Goal: Information Seeking & Learning: Learn about a topic

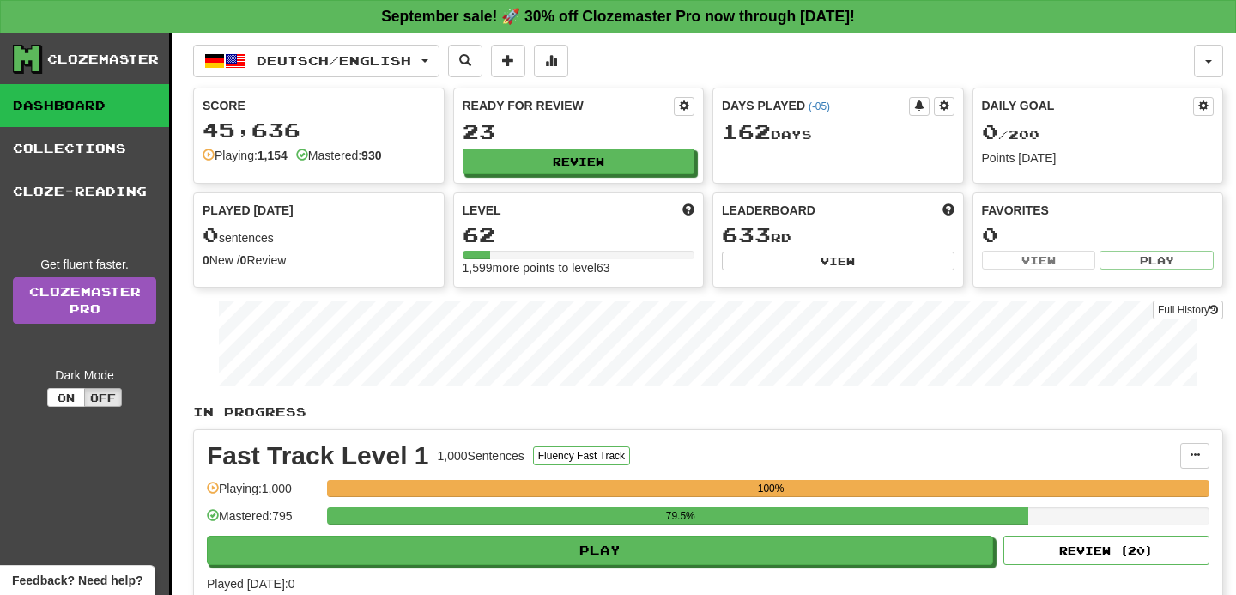
scroll to position [33, 0]
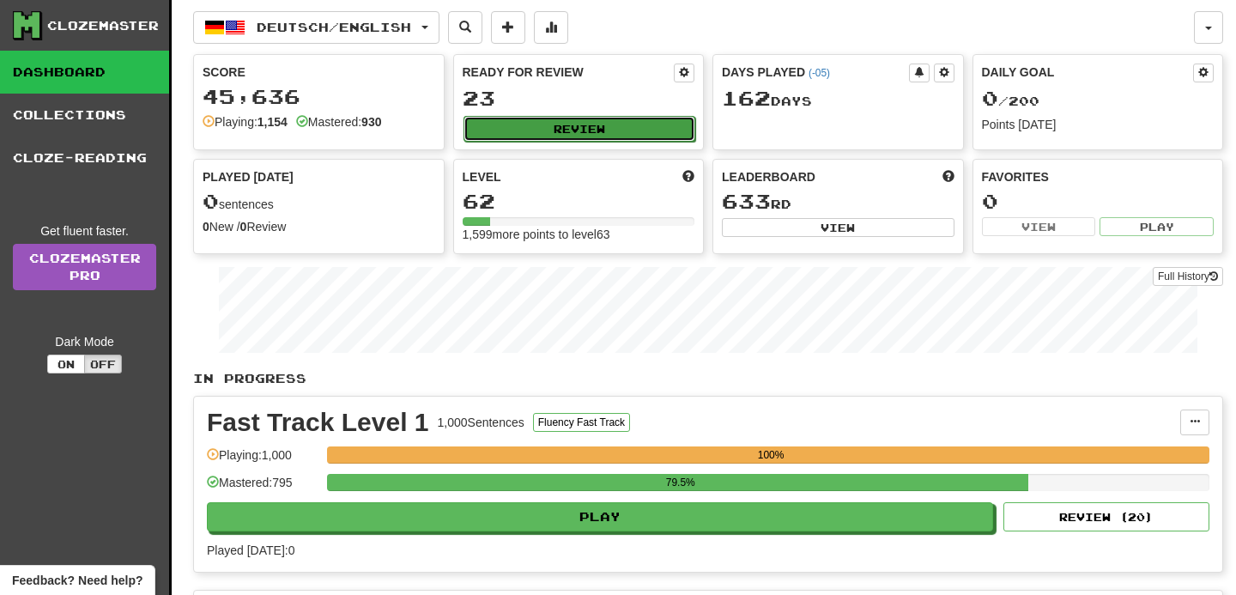
click at [542, 135] on button "Review" at bounding box center [580, 129] width 233 height 26
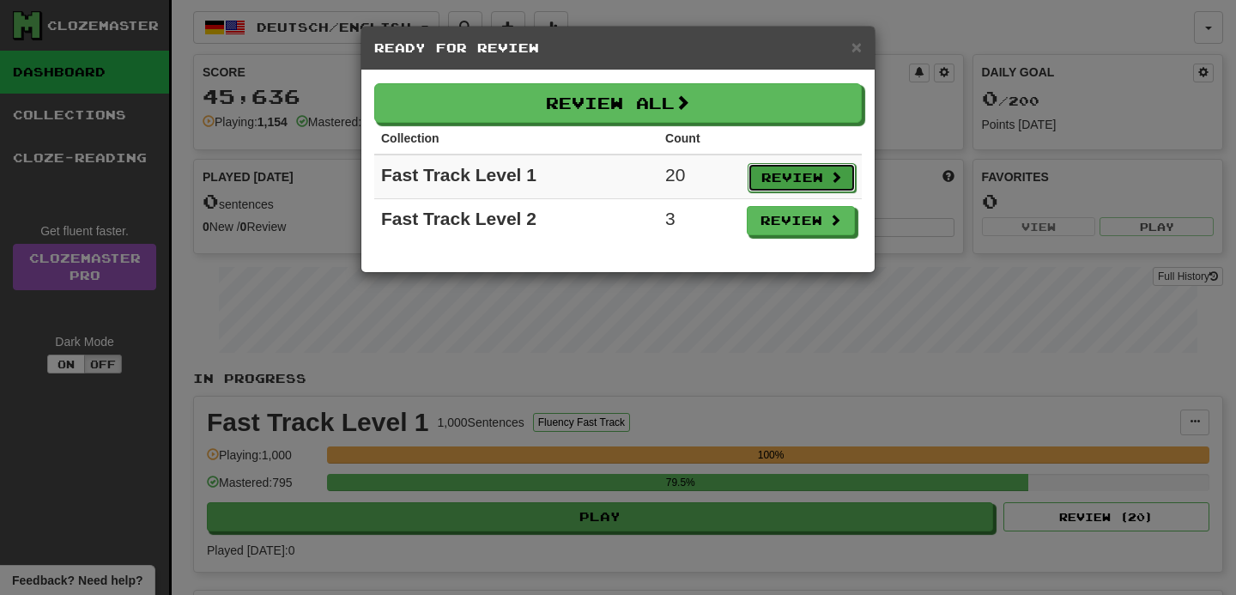
click at [771, 186] on button "Review" at bounding box center [802, 177] width 108 height 29
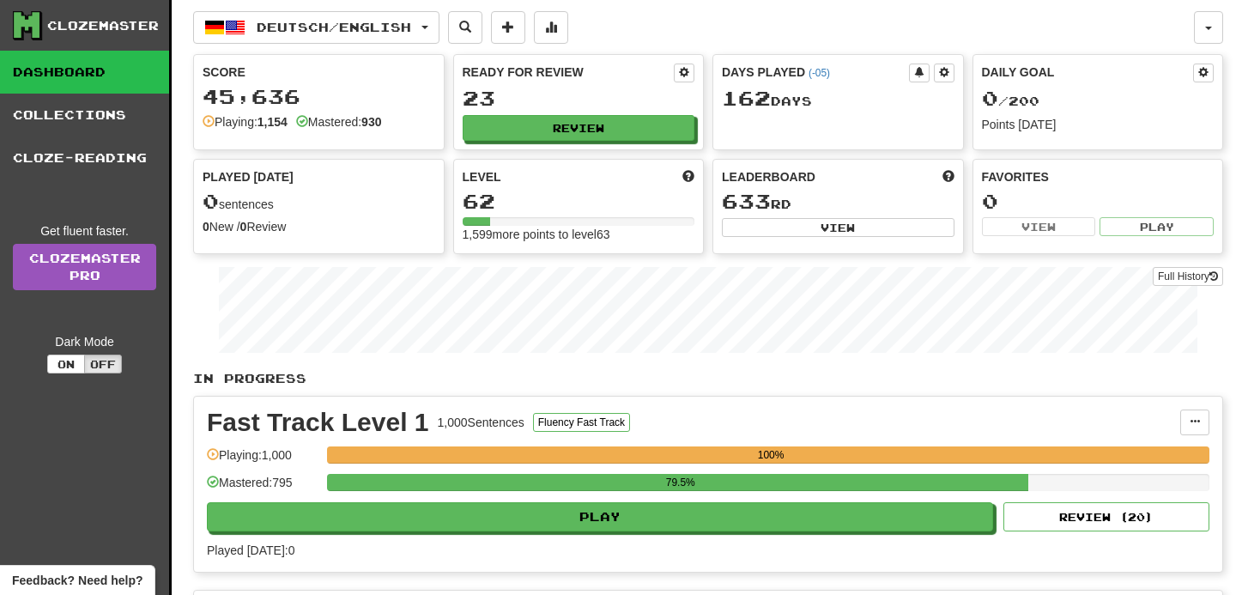
select select "**"
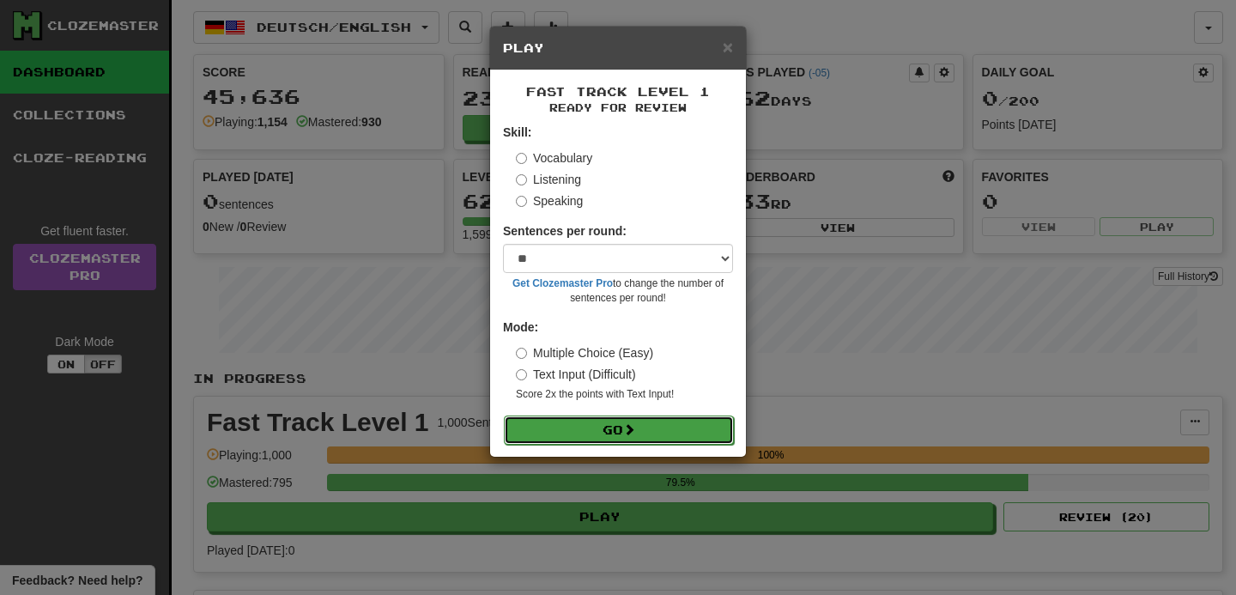
click at [627, 416] on button "Go" at bounding box center [619, 430] width 230 height 29
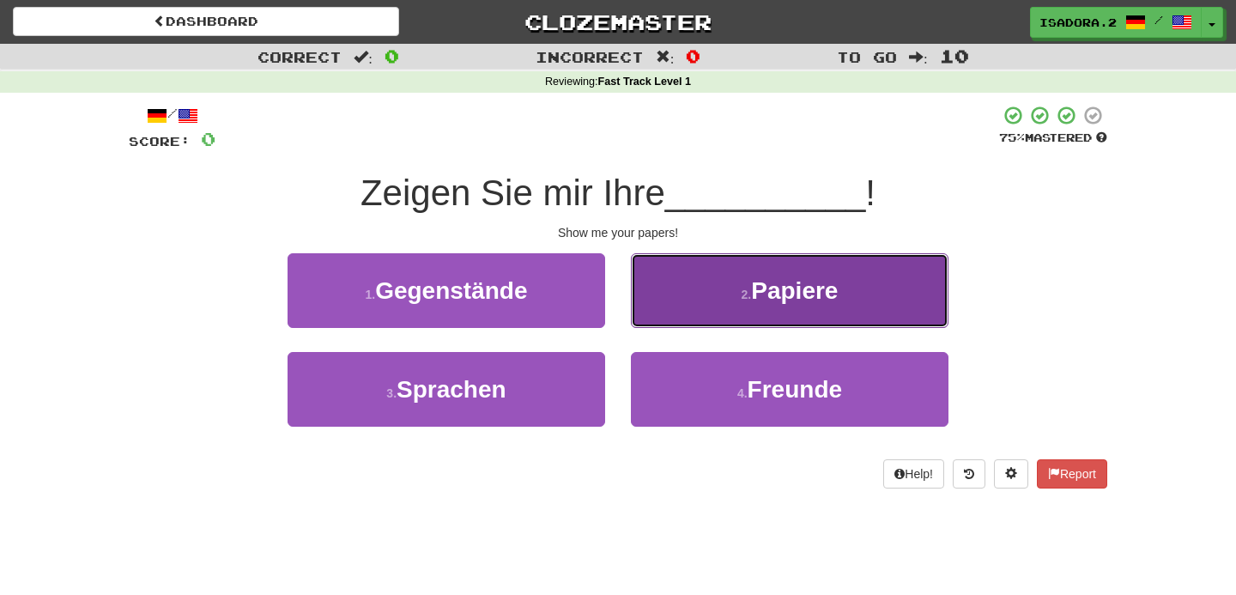
click at [767, 305] on button "2 . Papiere" at bounding box center [790, 290] width 318 height 75
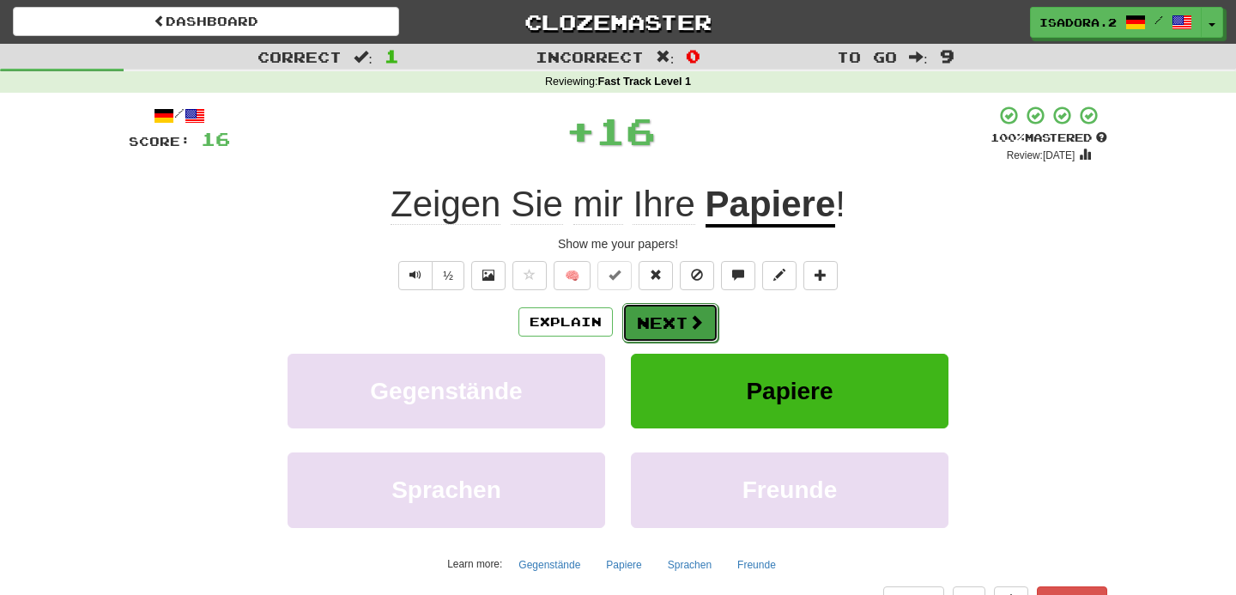
click at [680, 333] on button "Next" at bounding box center [670, 322] width 96 height 39
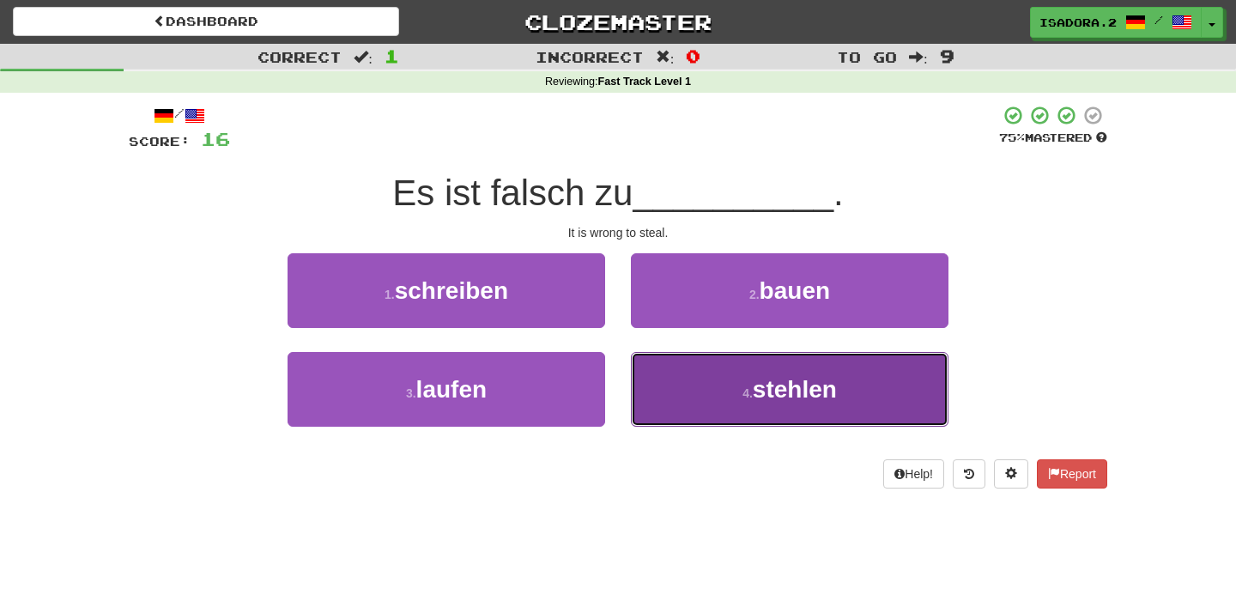
click at [695, 369] on button "4 . stehlen" at bounding box center [790, 389] width 318 height 75
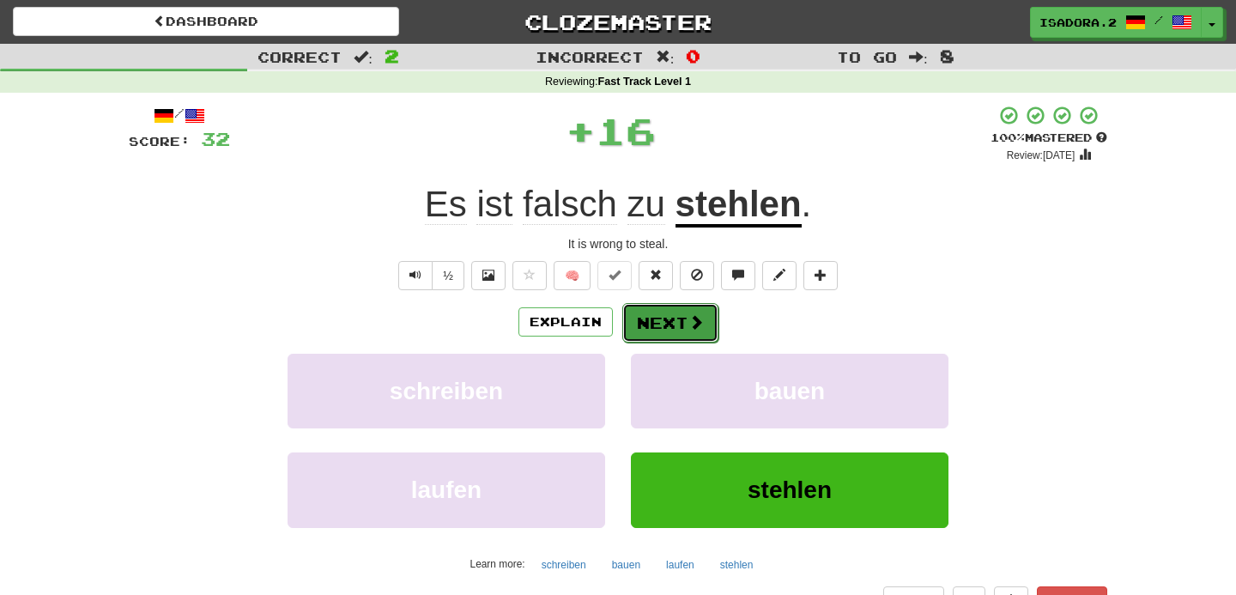
click at [658, 316] on button "Next" at bounding box center [670, 322] width 96 height 39
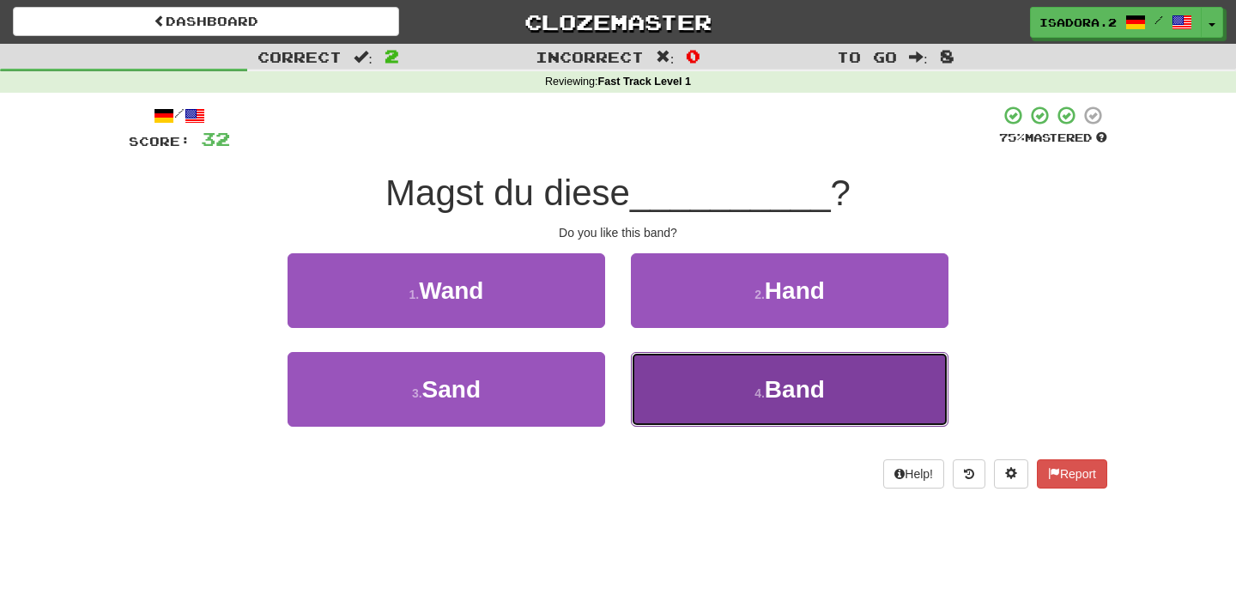
click at [686, 408] on button "4 . Band" at bounding box center [790, 389] width 318 height 75
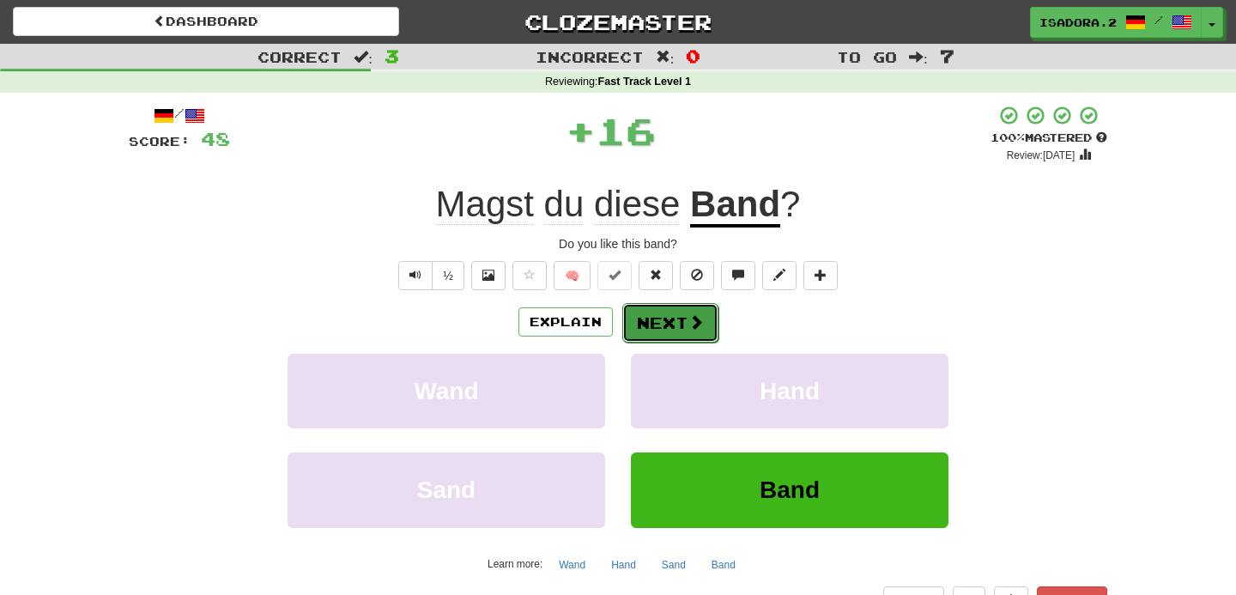
click at [682, 311] on button "Next" at bounding box center [670, 322] width 96 height 39
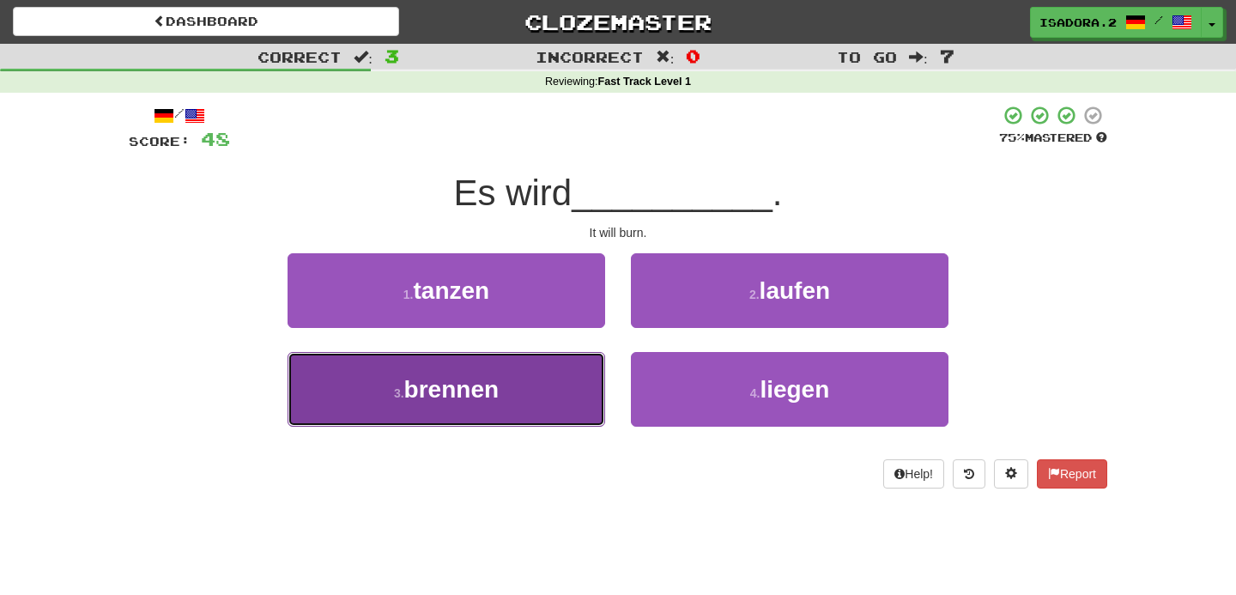
click at [586, 373] on button "3 . brennen" at bounding box center [447, 389] width 318 height 75
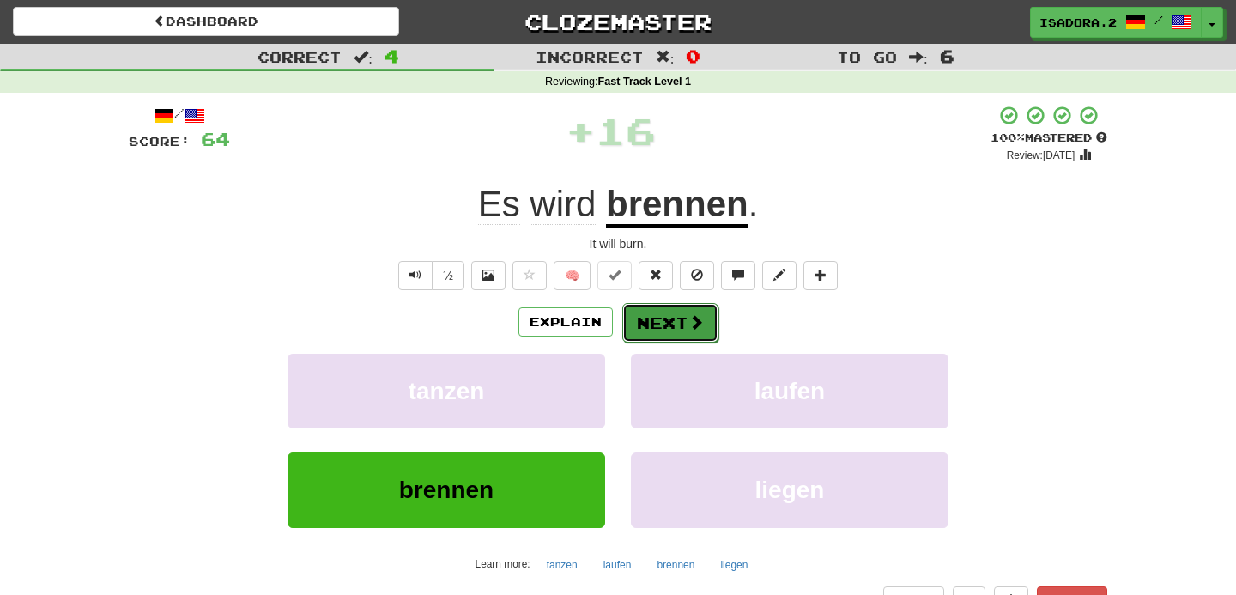
click at [671, 321] on button "Next" at bounding box center [670, 322] width 96 height 39
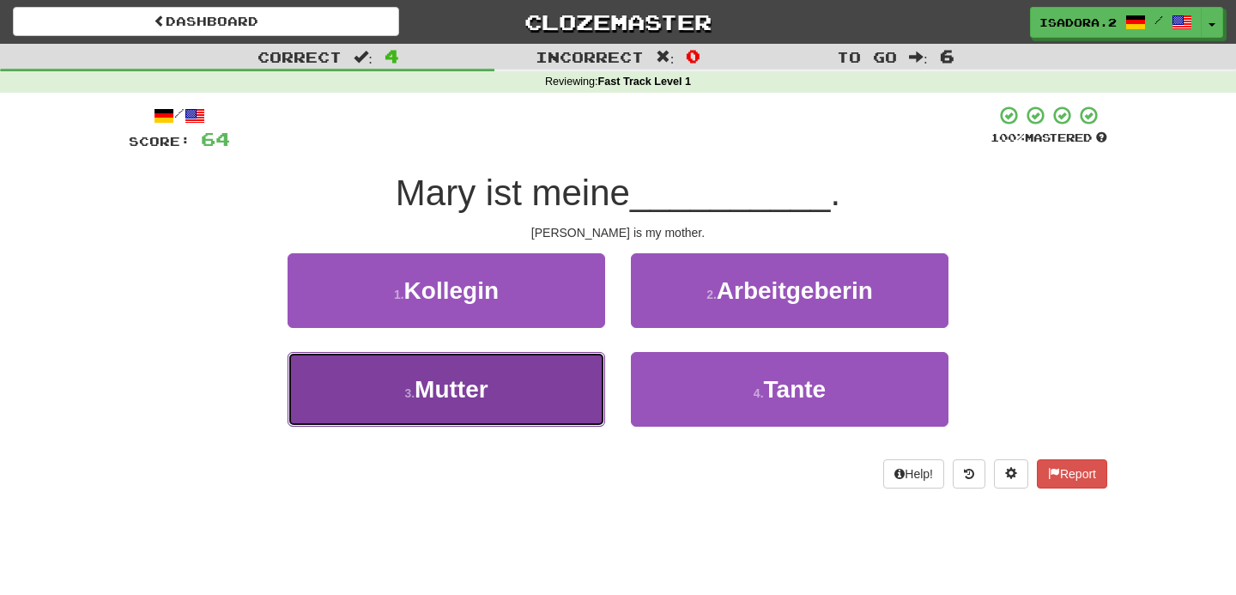
click at [509, 416] on button "3 . Mutter" at bounding box center [447, 389] width 318 height 75
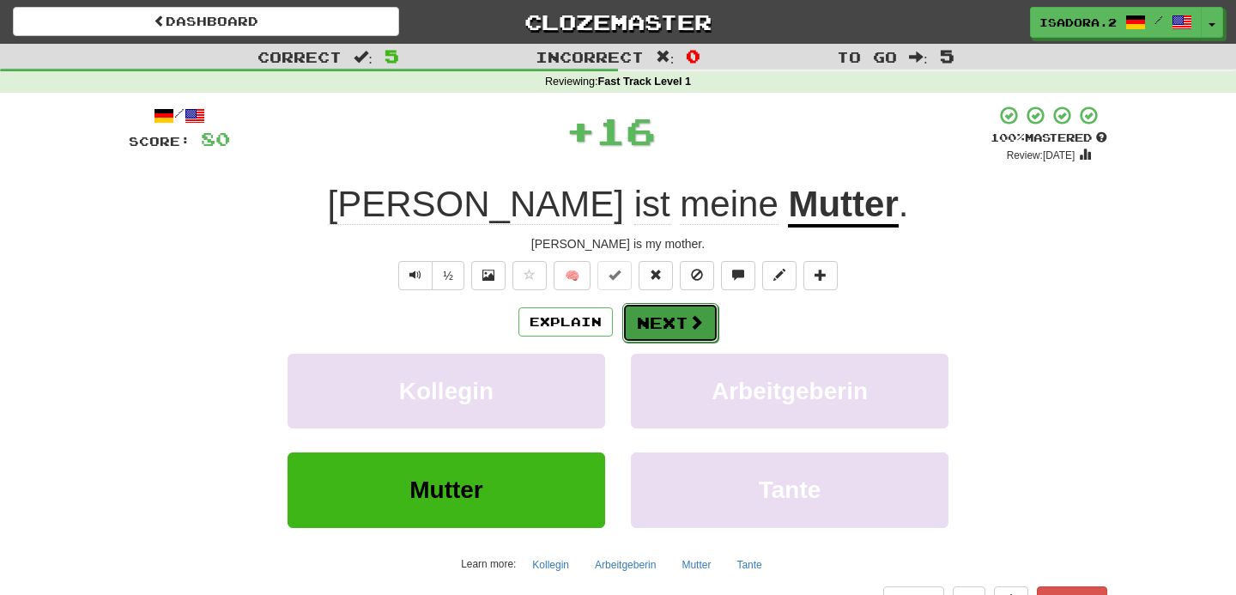
click at [675, 318] on button "Next" at bounding box center [670, 322] width 96 height 39
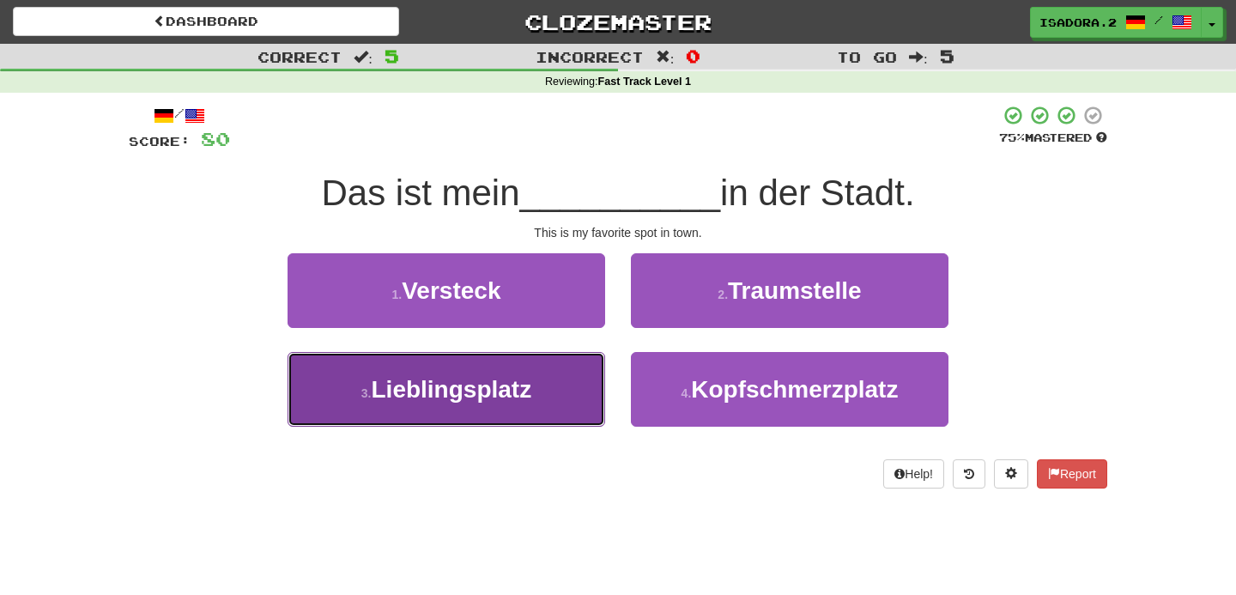
click at [537, 390] on button "3 . Lieblingsplatz" at bounding box center [447, 389] width 318 height 75
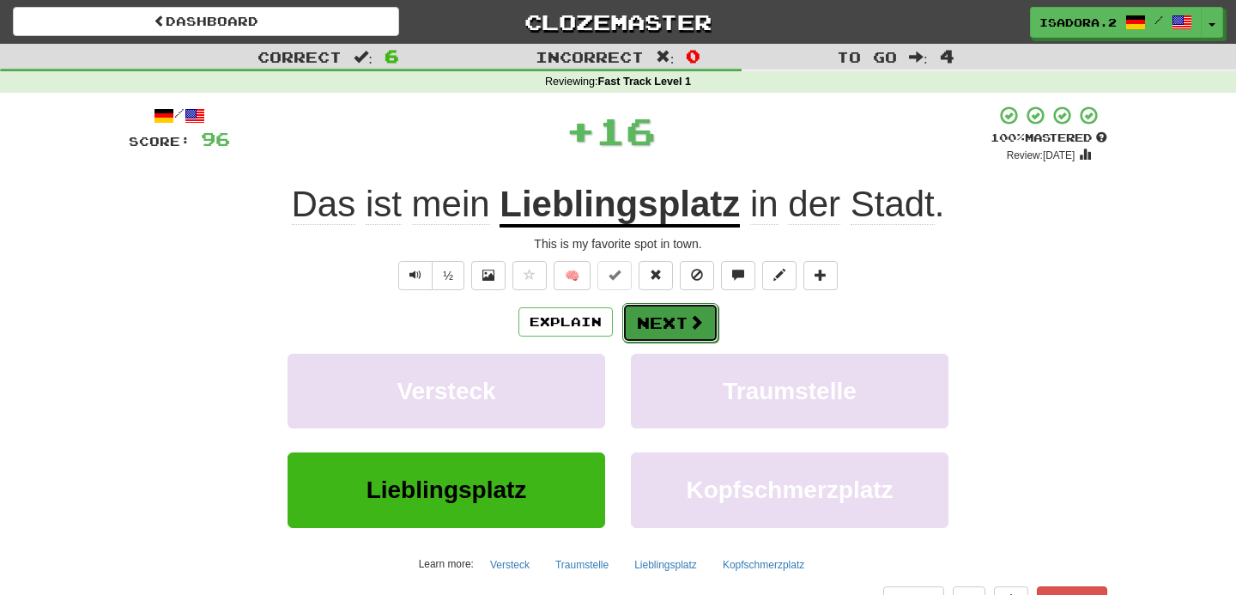
click at [686, 318] on button "Next" at bounding box center [670, 322] width 96 height 39
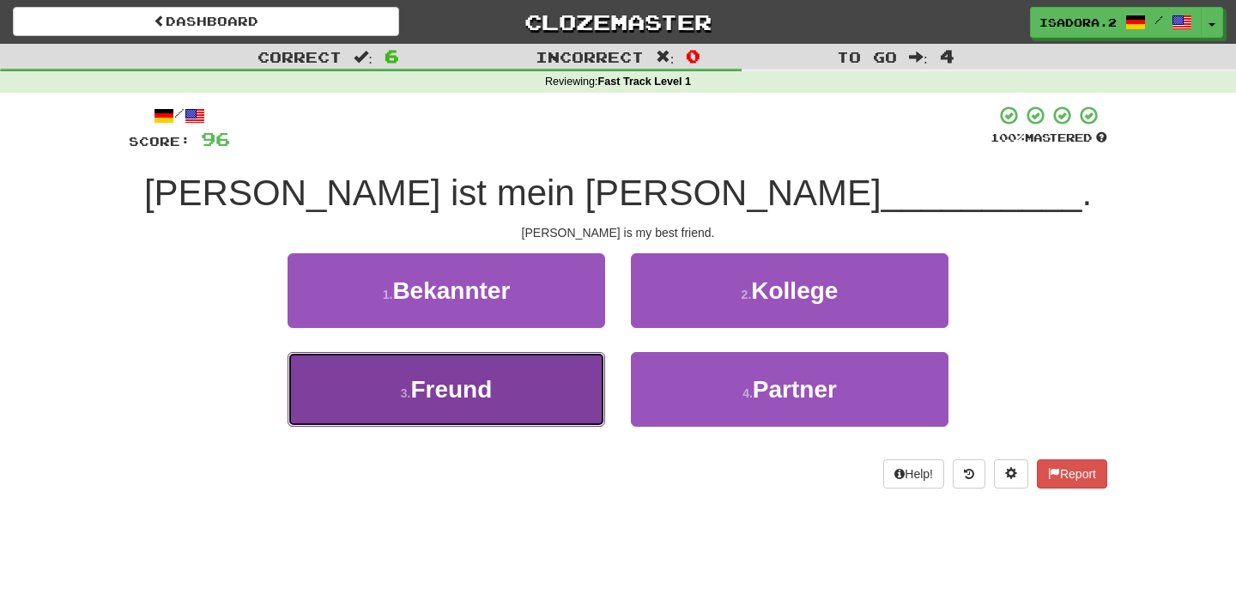
click at [525, 385] on button "3 . Freund" at bounding box center [447, 389] width 318 height 75
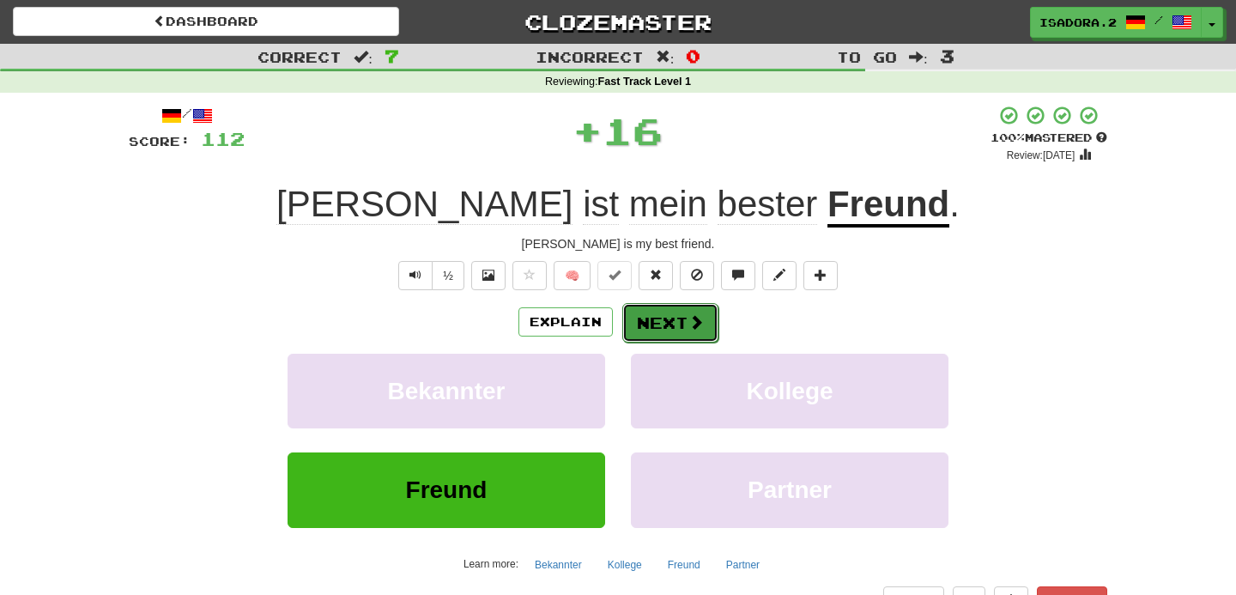
click at [667, 329] on button "Next" at bounding box center [670, 322] width 96 height 39
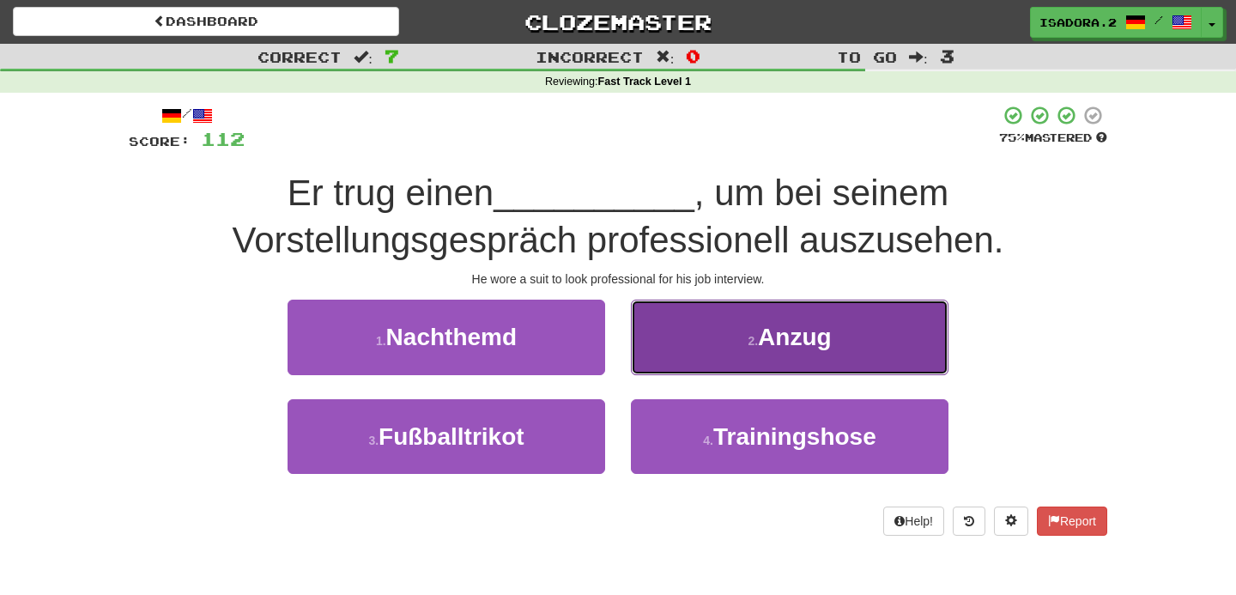
click at [699, 338] on button "2 . Anzug" at bounding box center [790, 337] width 318 height 75
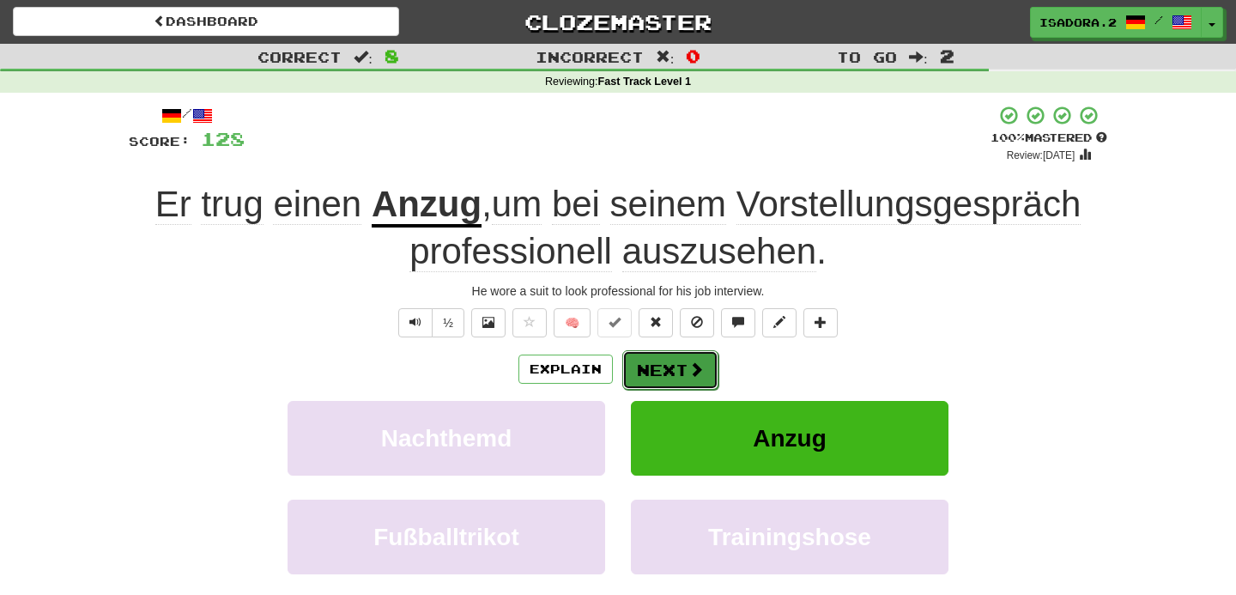
click at [671, 372] on button "Next" at bounding box center [670, 369] width 96 height 39
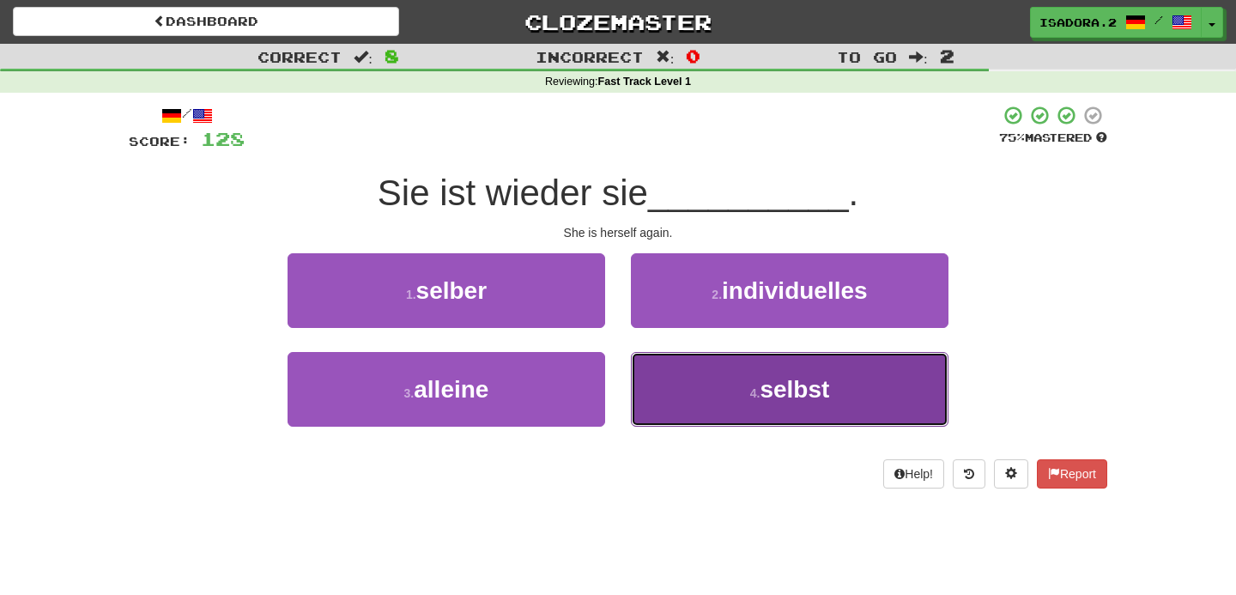
click at [682, 379] on button "4 . selbst" at bounding box center [790, 389] width 318 height 75
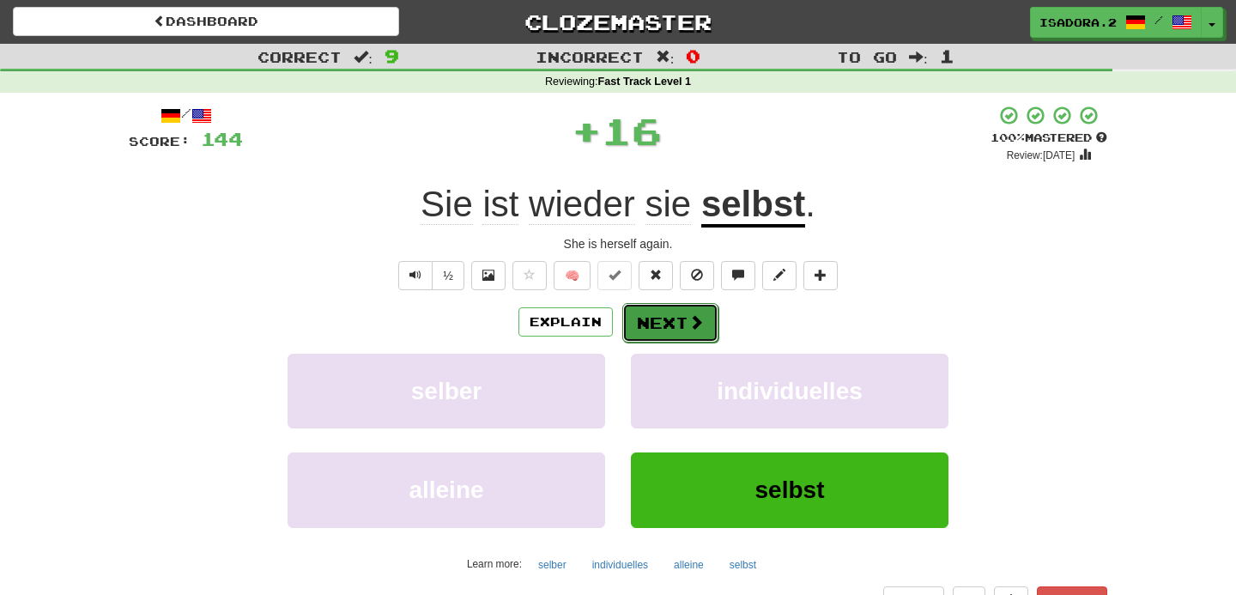
click at [677, 323] on button "Next" at bounding box center [670, 322] width 96 height 39
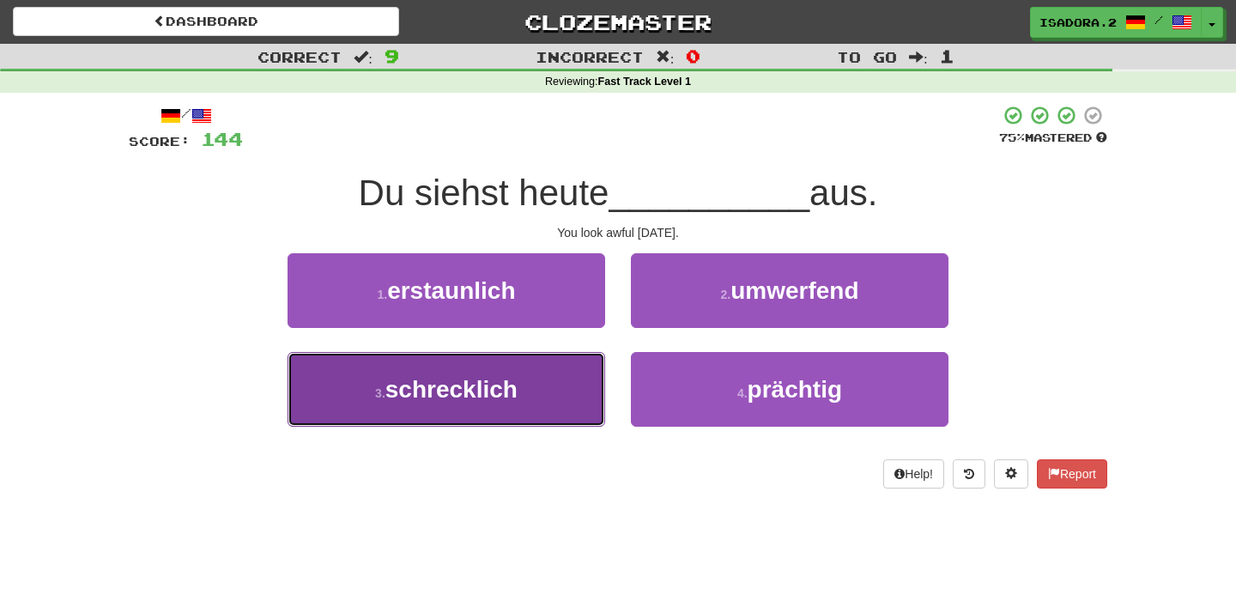
click at [567, 393] on button "3 . schrecklich" at bounding box center [447, 389] width 318 height 75
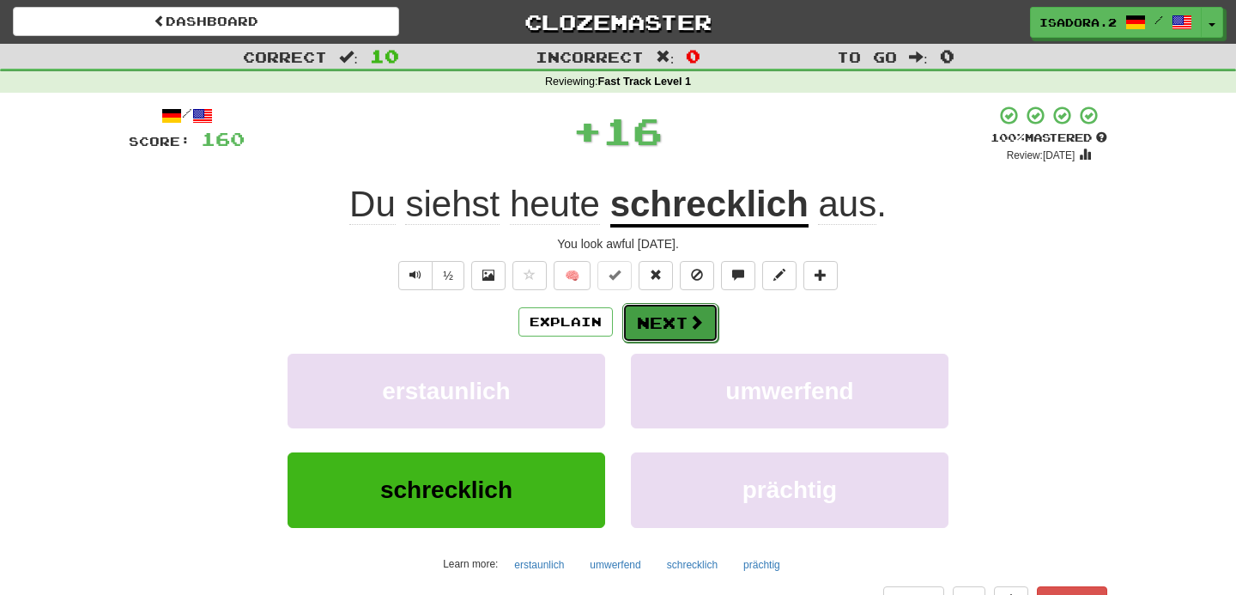
click at [640, 320] on button "Next" at bounding box center [670, 322] width 96 height 39
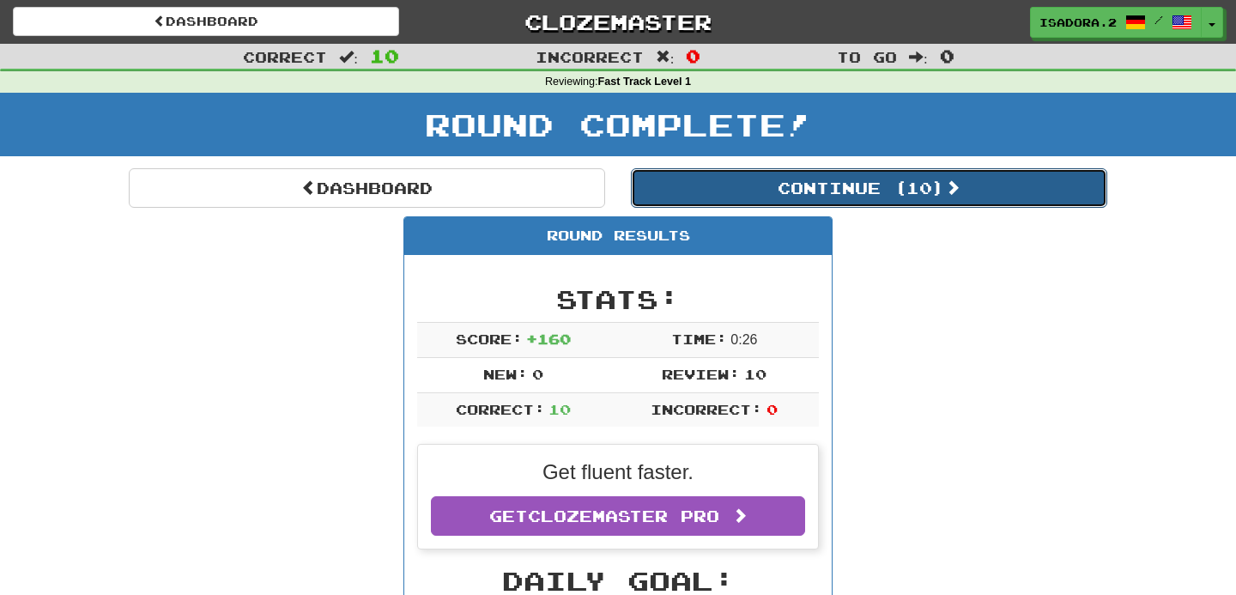
click at [774, 185] on button "Continue ( 10 )" at bounding box center [869, 187] width 477 height 39
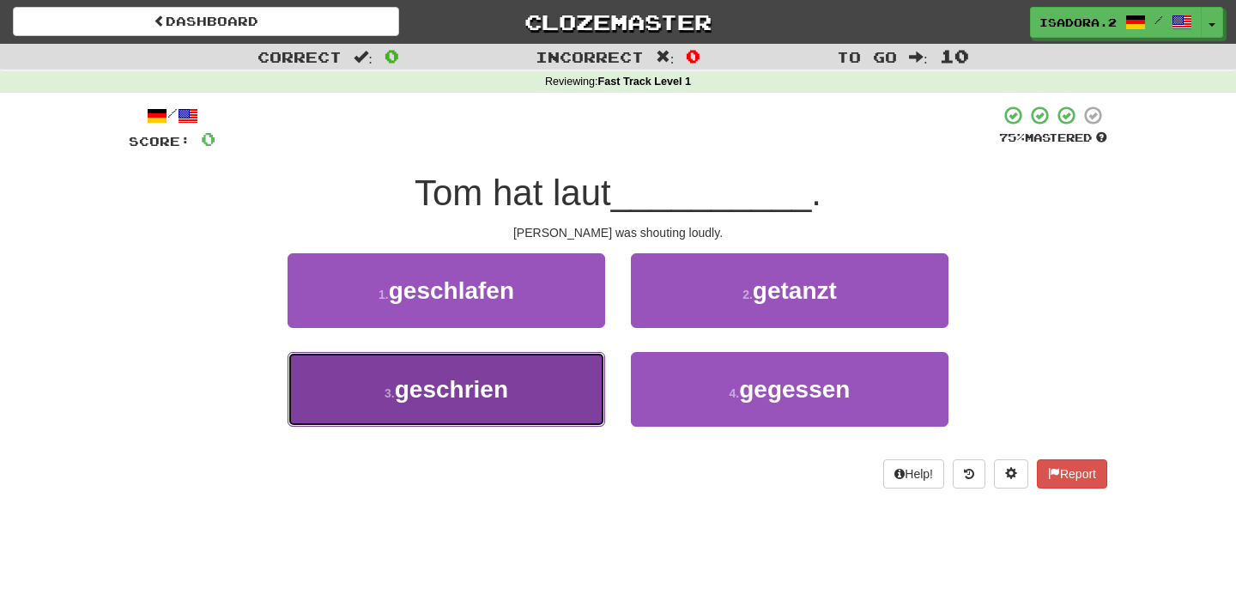
click at [556, 416] on button "3 . geschrien" at bounding box center [447, 389] width 318 height 75
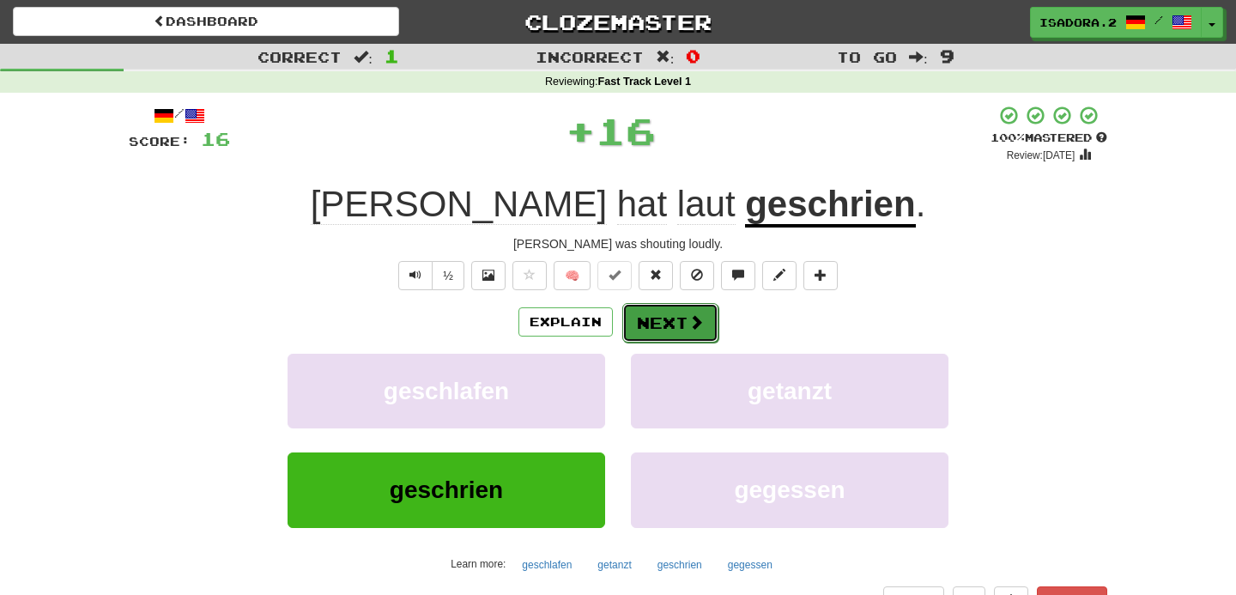
click at [660, 312] on button "Next" at bounding box center [670, 322] width 96 height 39
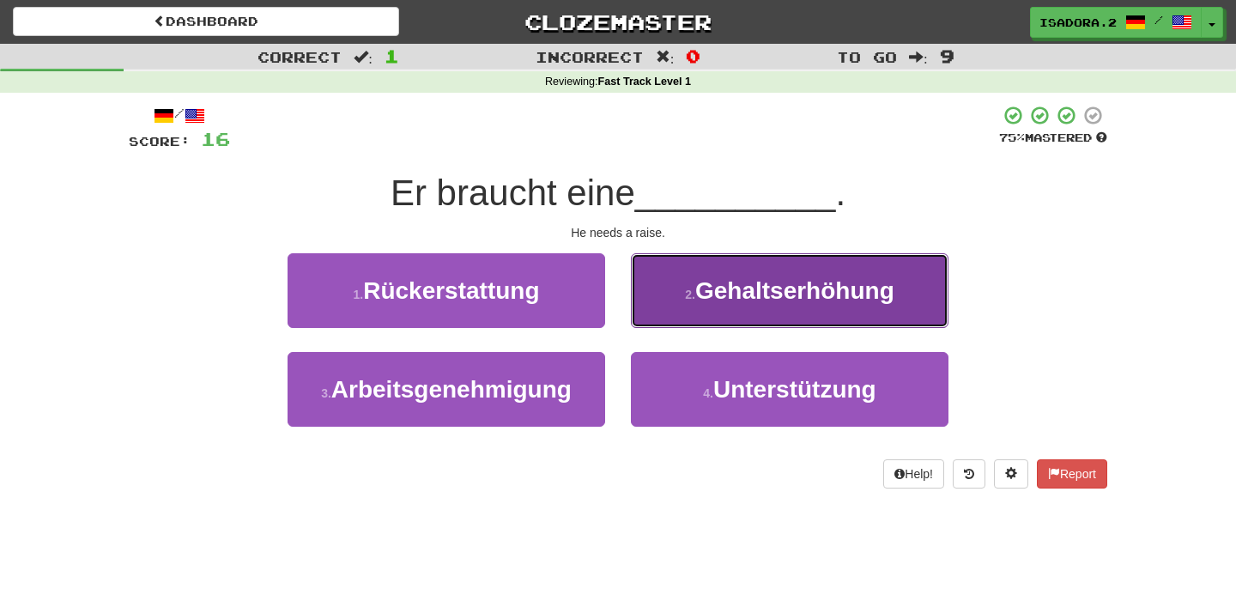
click at [676, 304] on button "2 . Gehaltserhöhung" at bounding box center [790, 290] width 318 height 75
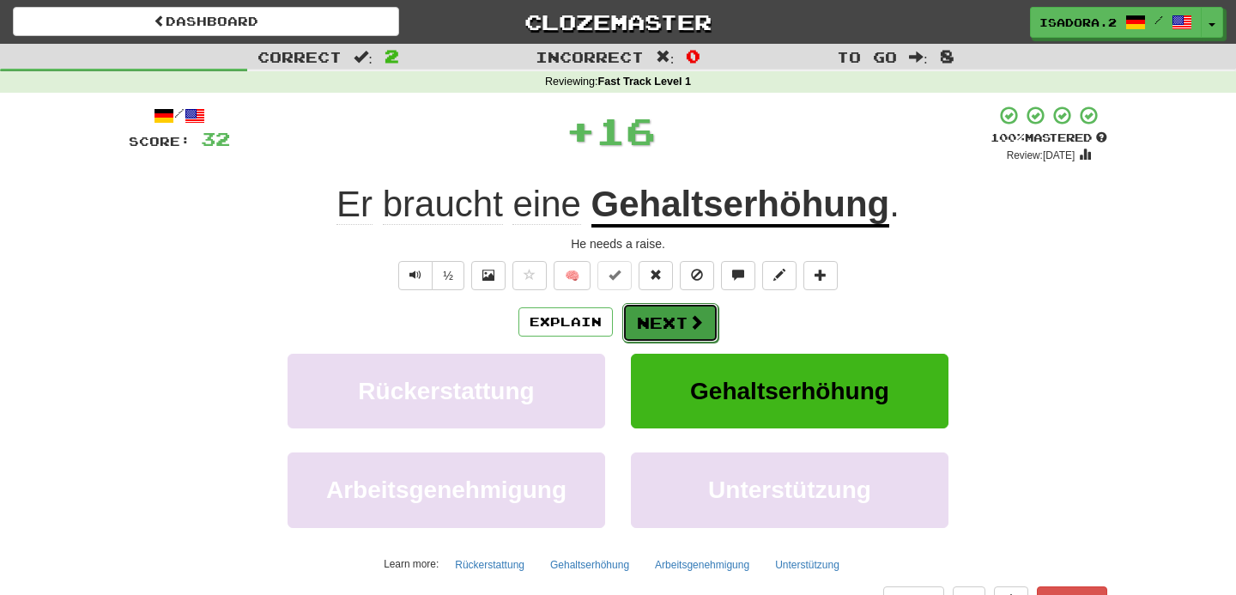
click at [661, 322] on button "Next" at bounding box center [670, 322] width 96 height 39
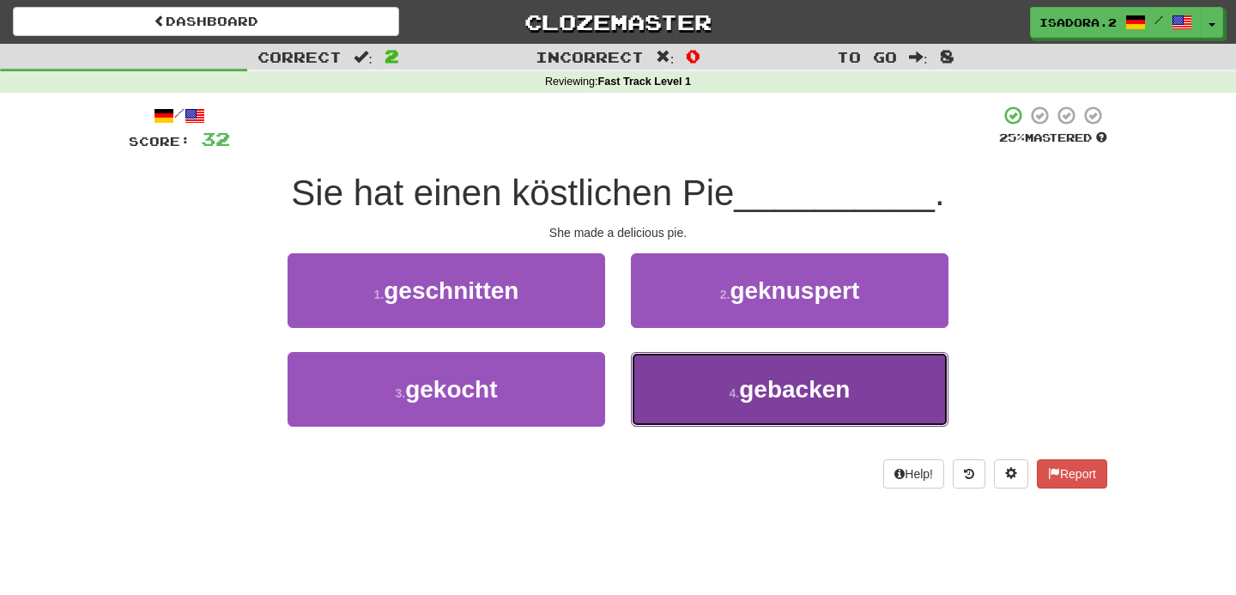
click at [673, 405] on button "4 . gebacken" at bounding box center [790, 389] width 318 height 75
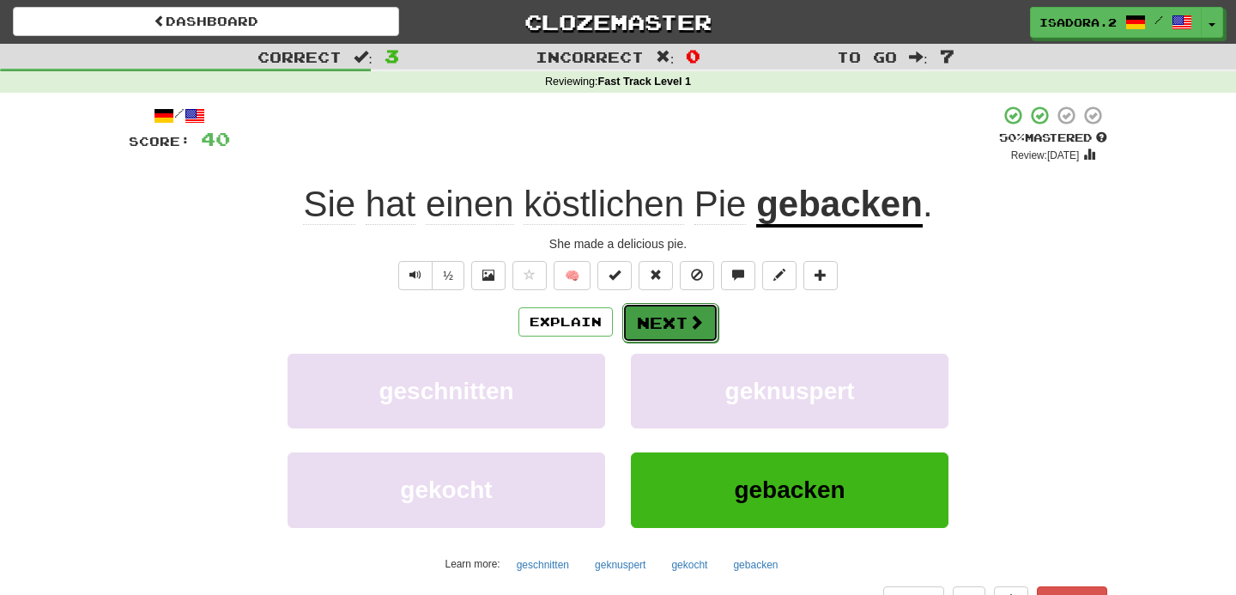
click at [636, 324] on button "Next" at bounding box center [670, 322] width 96 height 39
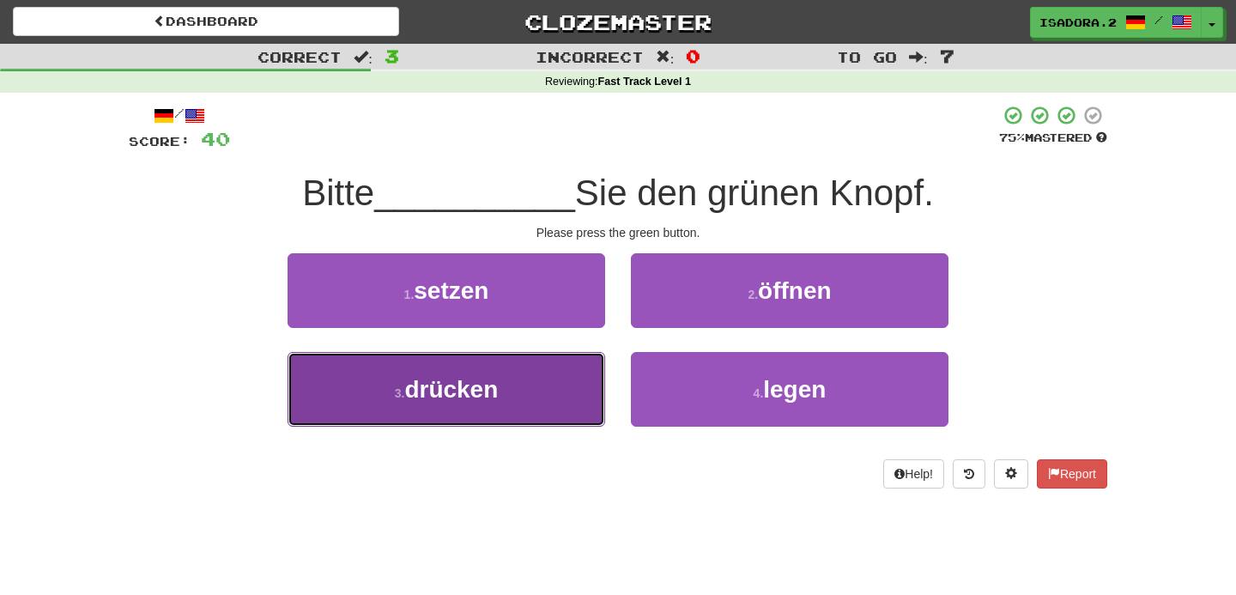
click at [509, 383] on button "3 . drücken" at bounding box center [447, 389] width 318 height 75
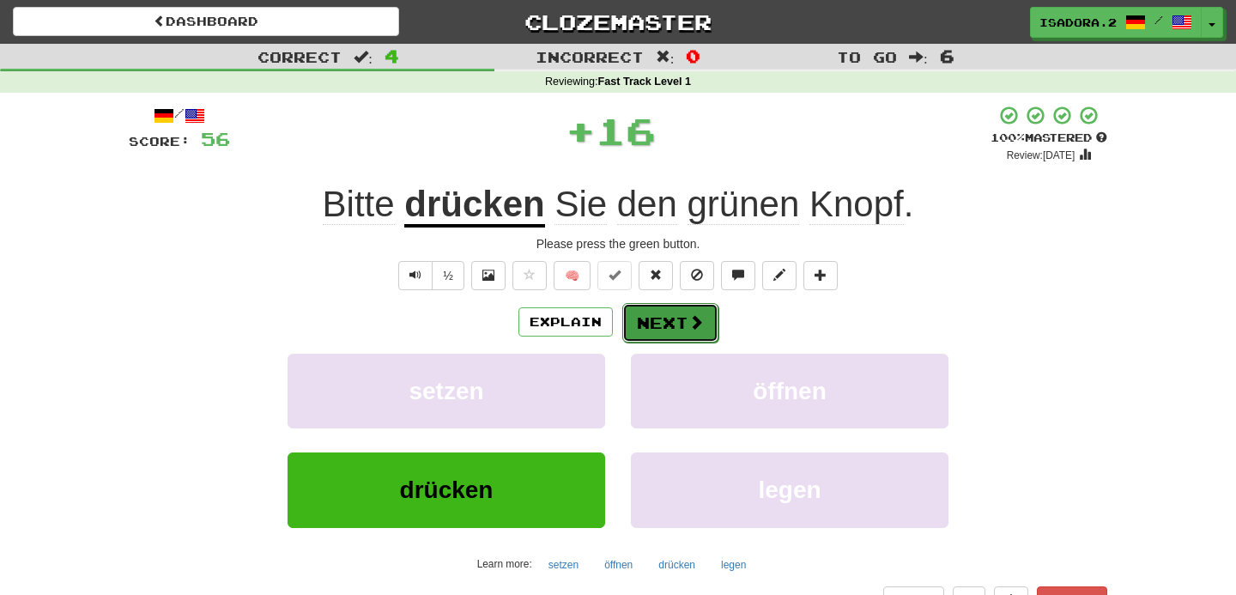
click at [647, 328] on button "Next" at bounding box center [670, 322] width 96 height 39
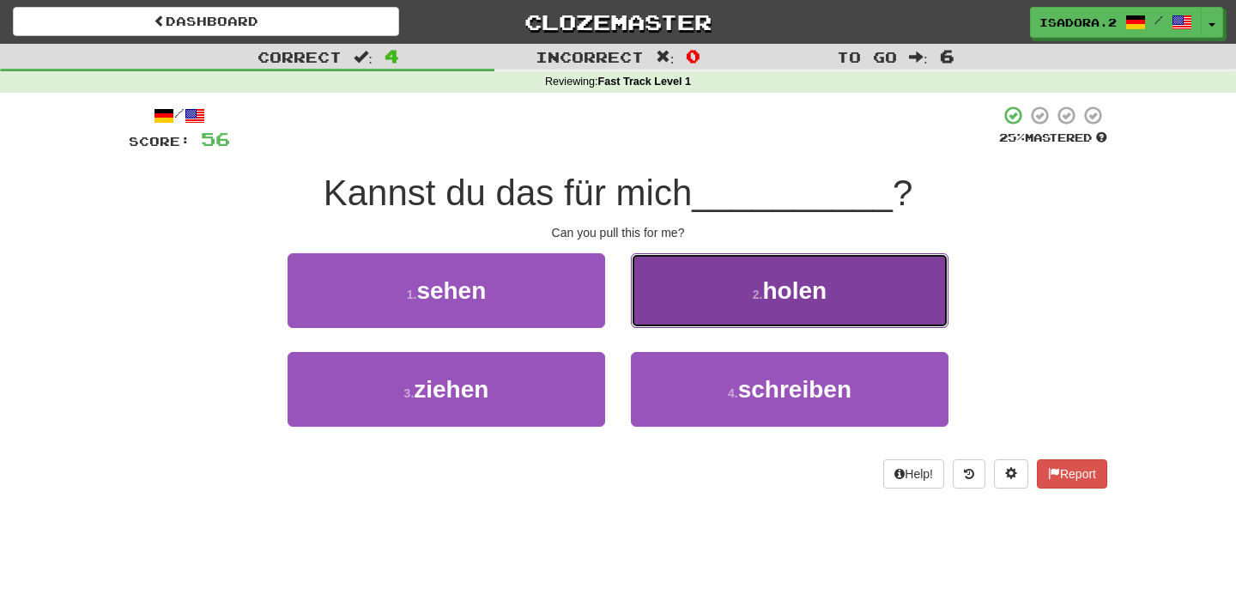
click at [689, 297] on button "2 . holen" at bounding box center [790, 290] width 318 height 75
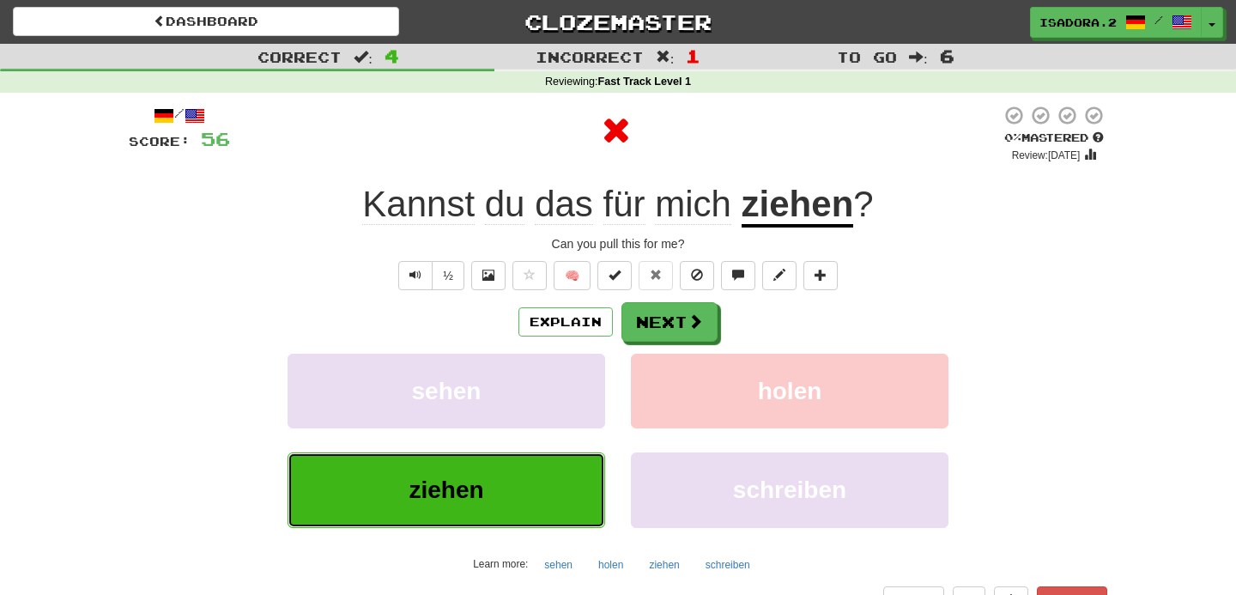
click at [544, 470] on button "ziehen" at bounding box center [447, 489] width 318 height 75
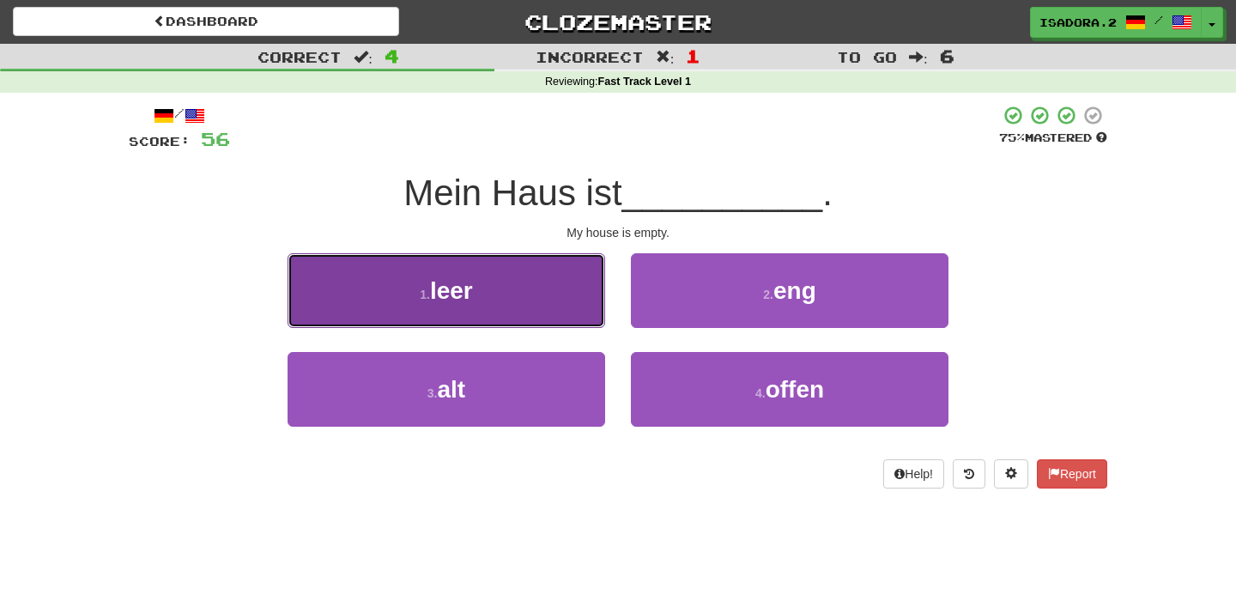
click at [486, 292] on button "1 . leer" at bounding box center [447, 290] width 318 height 75
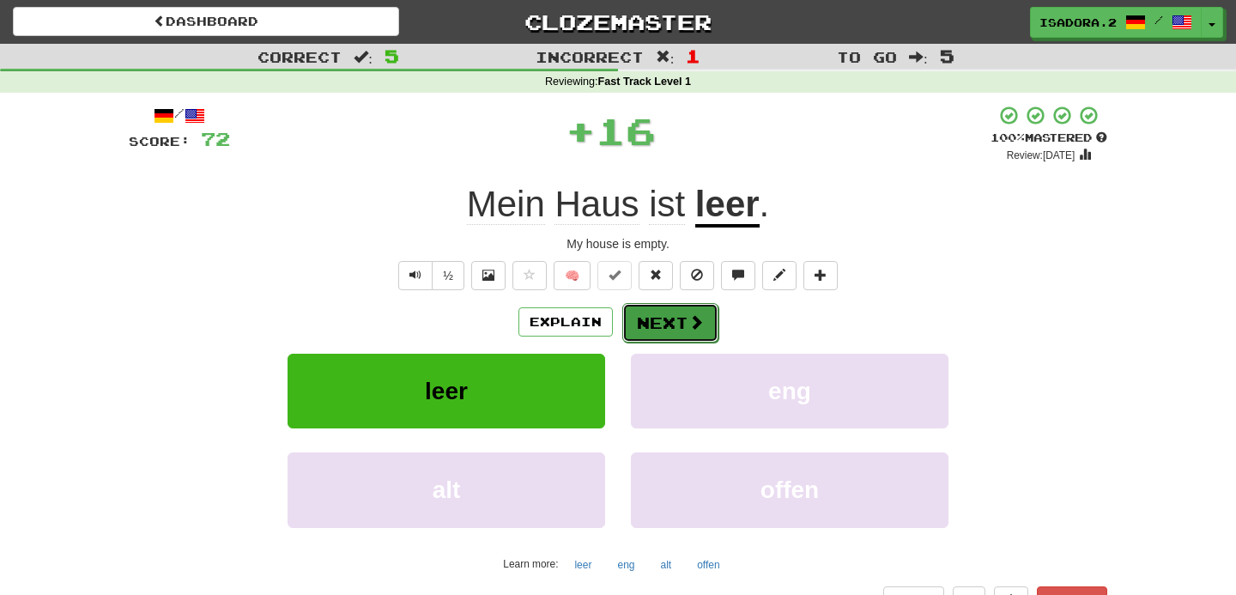
click at [655, 319] on button "Next" at bounding box center [670, 322] width 96 height 39
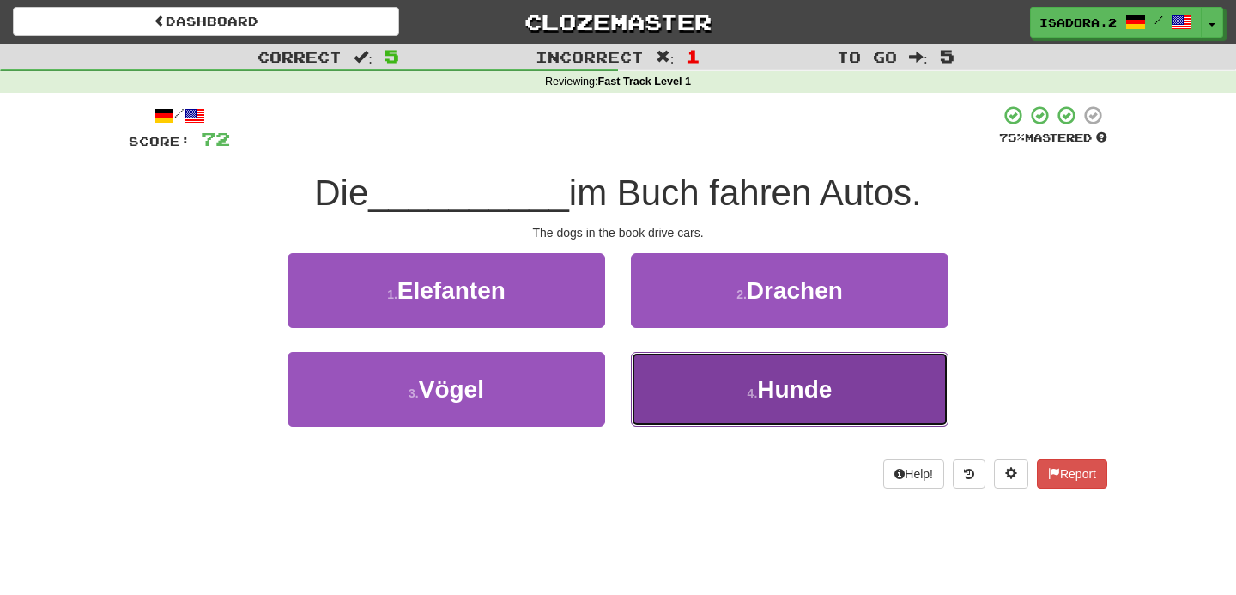
click at [659, 399] on button "4 . Hunde" at bounding box center [790, 389] width 318 height 75
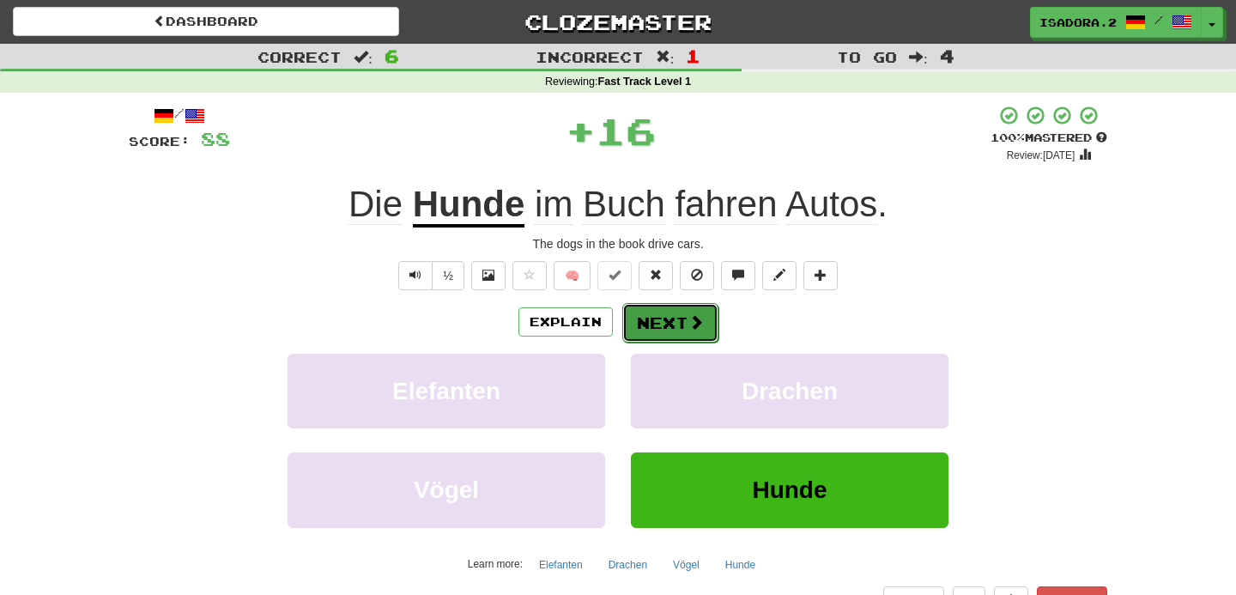
click at [653, 332] on button "Next" at bounding box center [670, 322] width 96 height 39
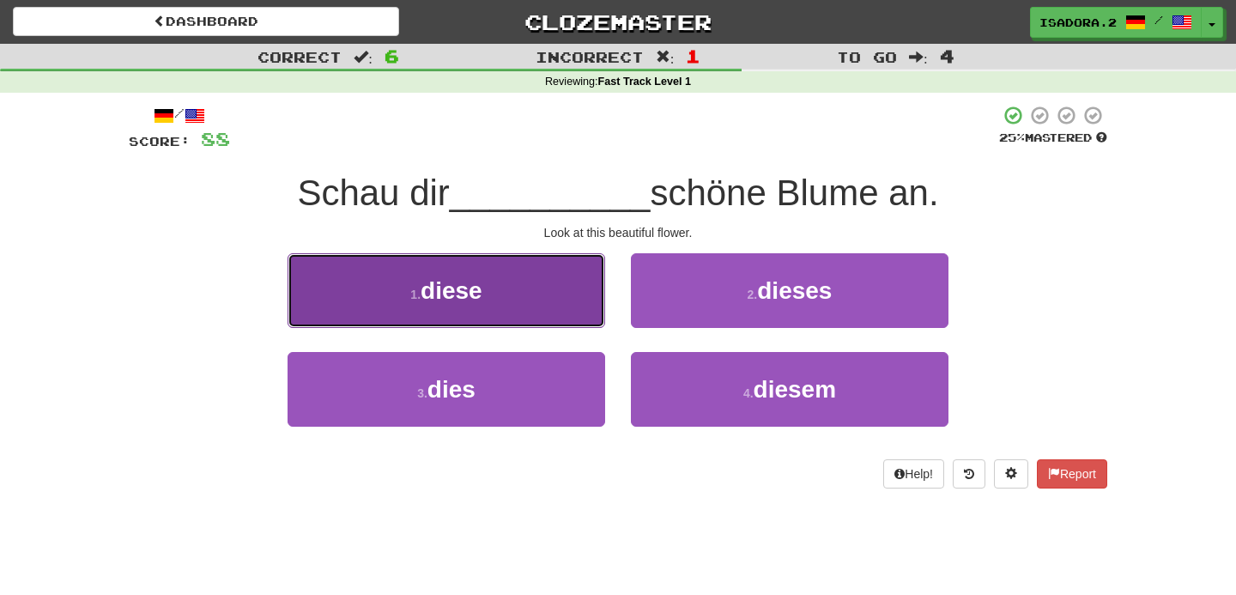
click at [571, 310] on button "1 . diese" at bounding box center [447, 290] width 318 height 75
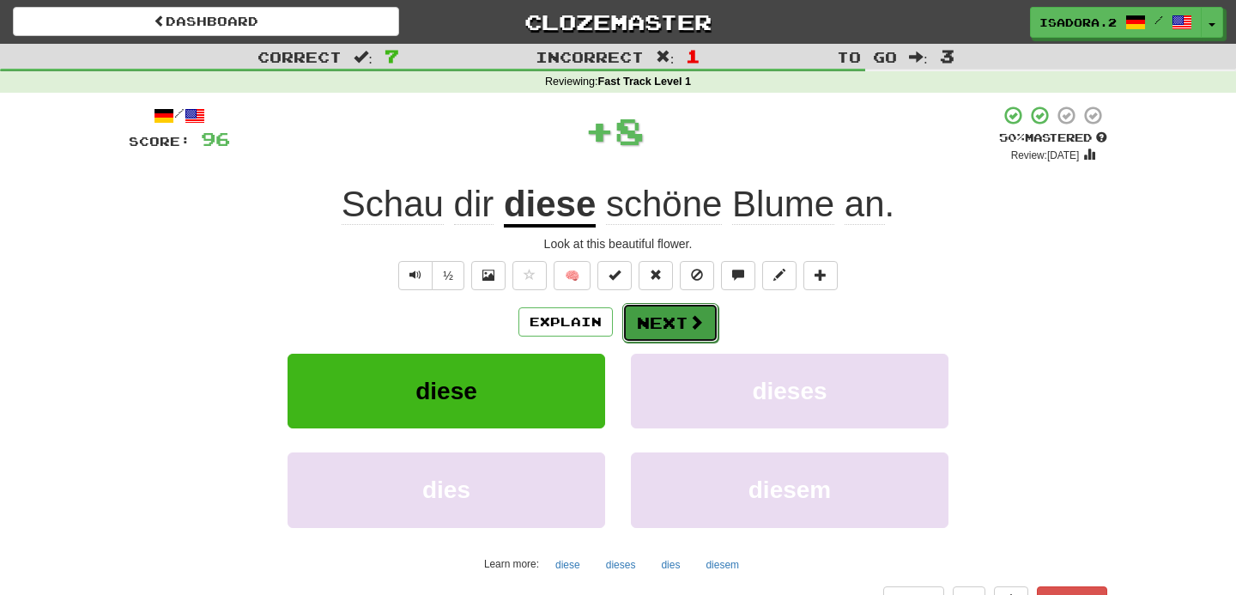
click at [644, 315] on button "Next" at bounding box center [670, 322] width 96 height 39
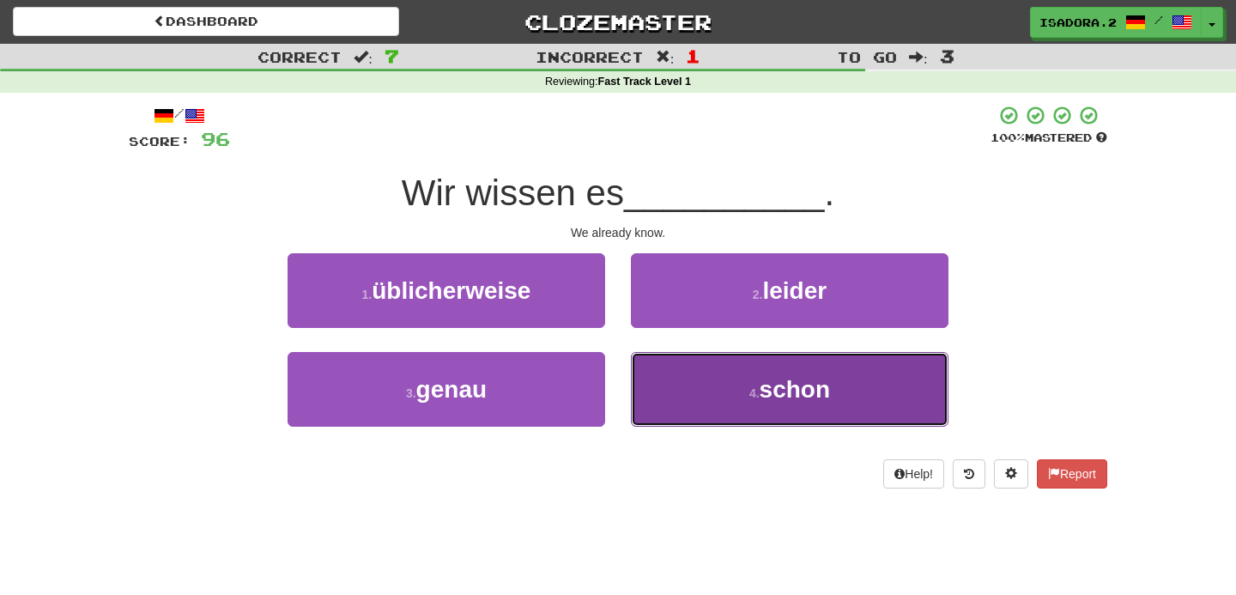
click at [705, 405] on button "4 . schon" at bounding box center [790, 389] width 318 height 75
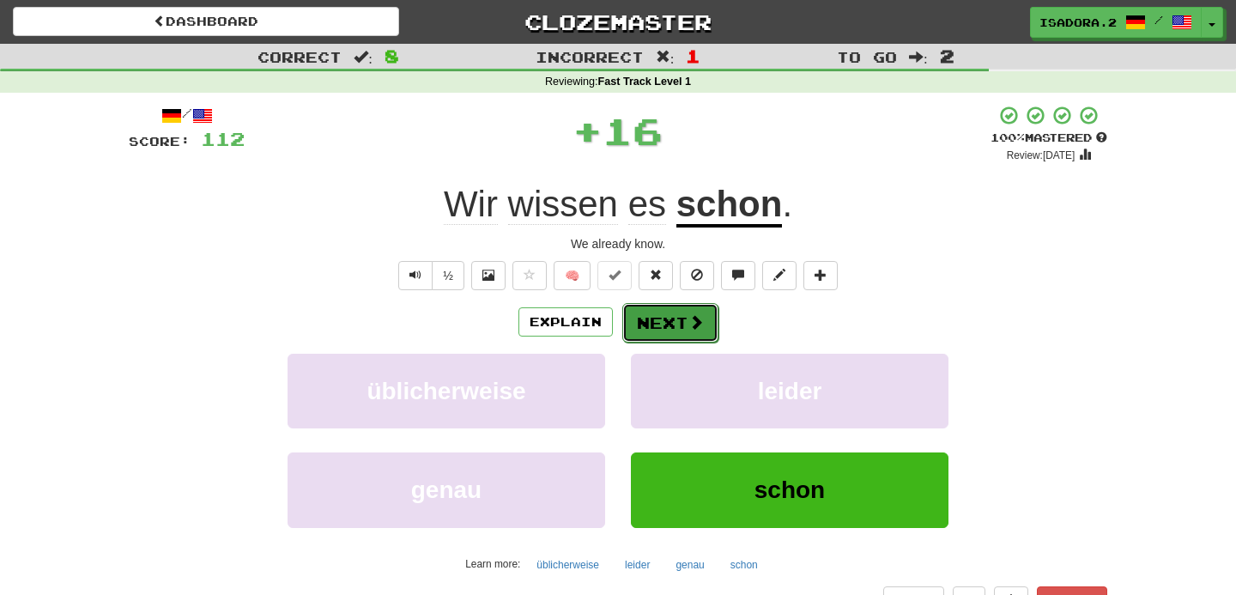
click at [668, 317] on button "Next" at bounding box center [670, 322] width 96 height 39
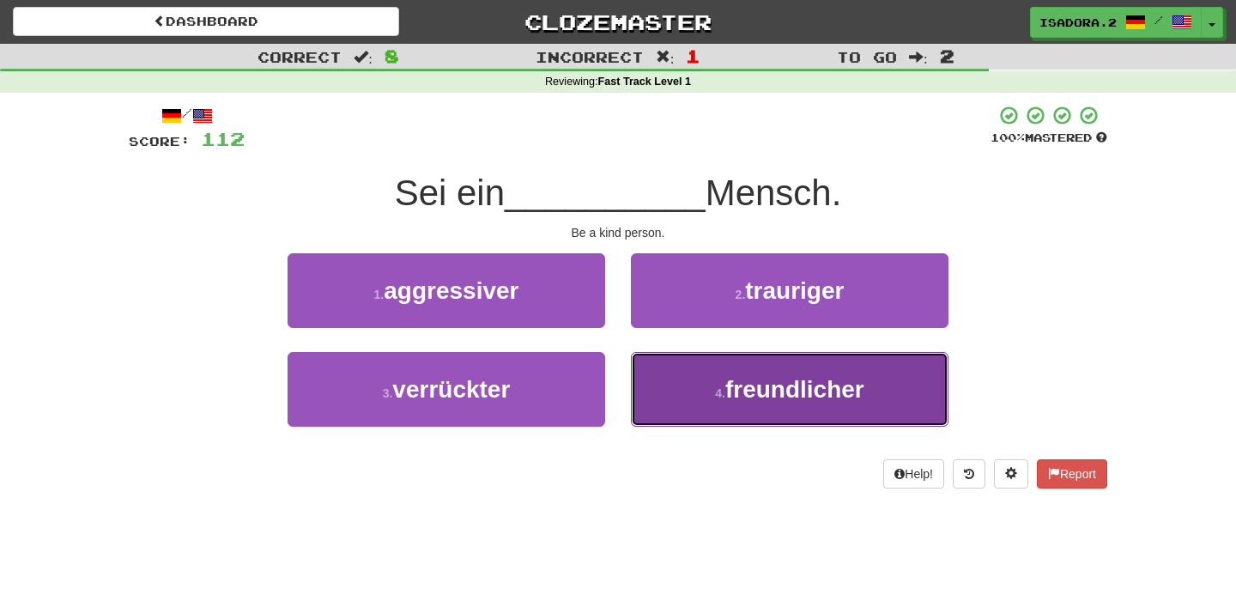
click at [716, 388] on small "4 ." at bounding box center [720, 393] width 10 height 14
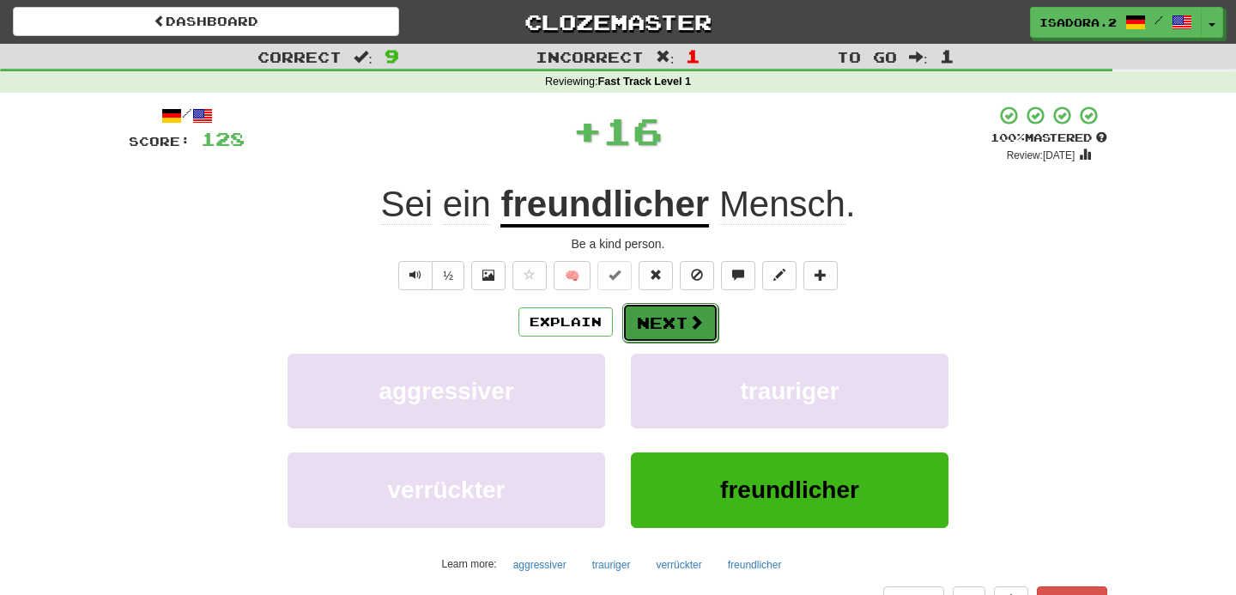
click at [650, 320] on button "Next" at bounding box center [670, 322] width 96 height 39
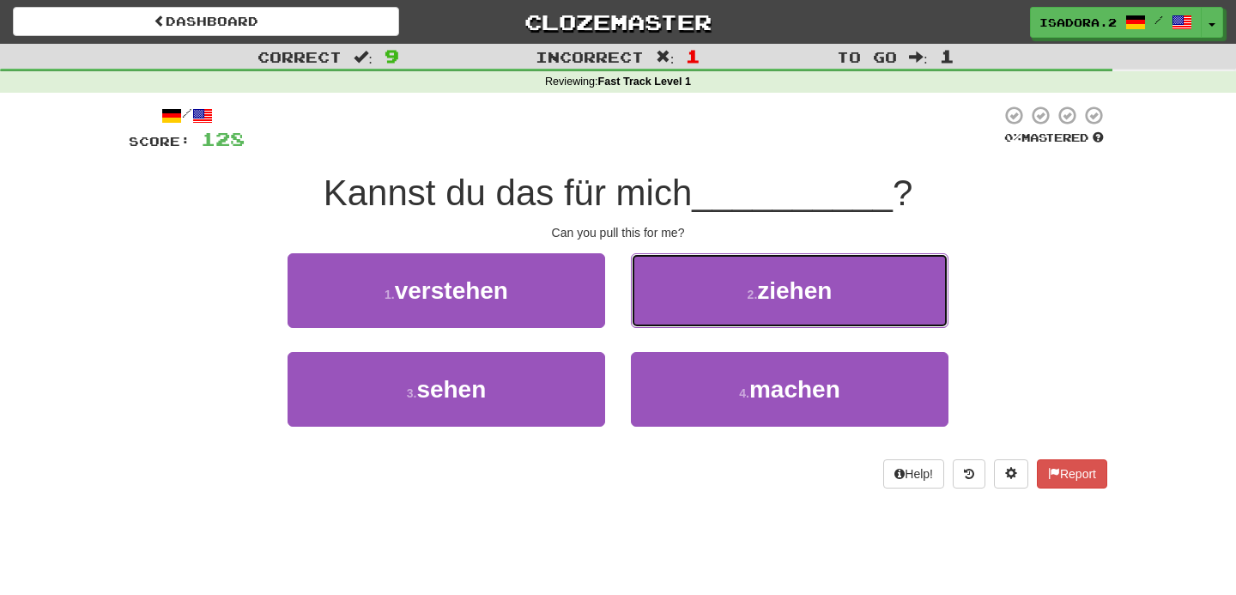
click at [650, 320] on button "2 . ziehen" at bounding box center [790, 290] width 318 height 75
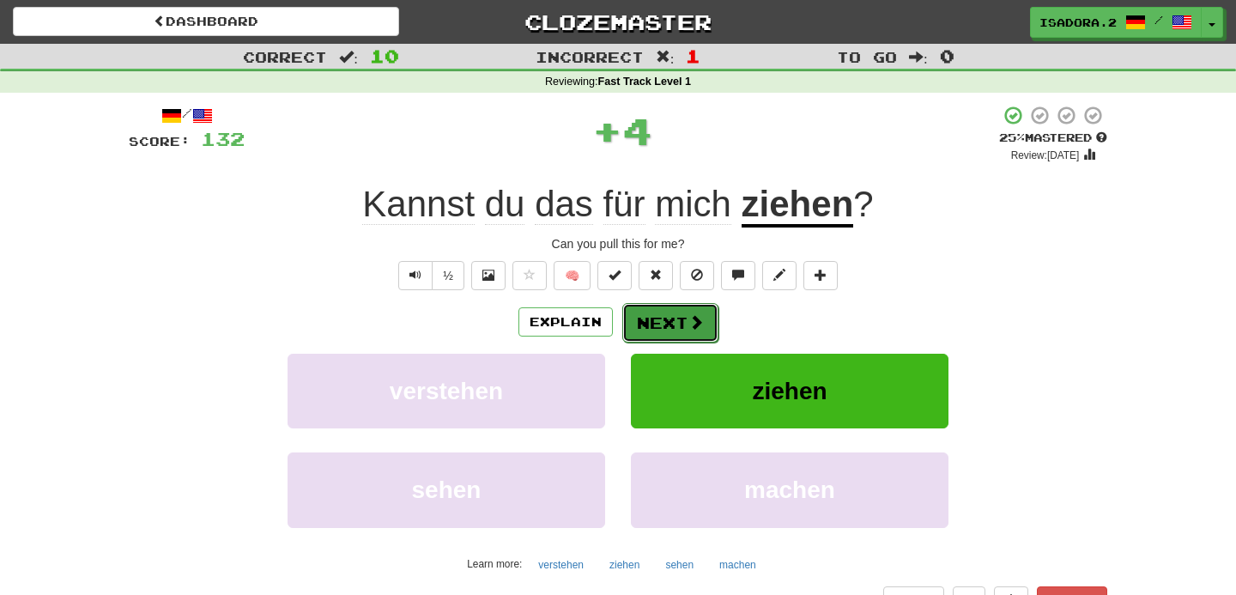
click at [657, 329] on button "Next" at bounding box center [670, 322] width 96 height 39
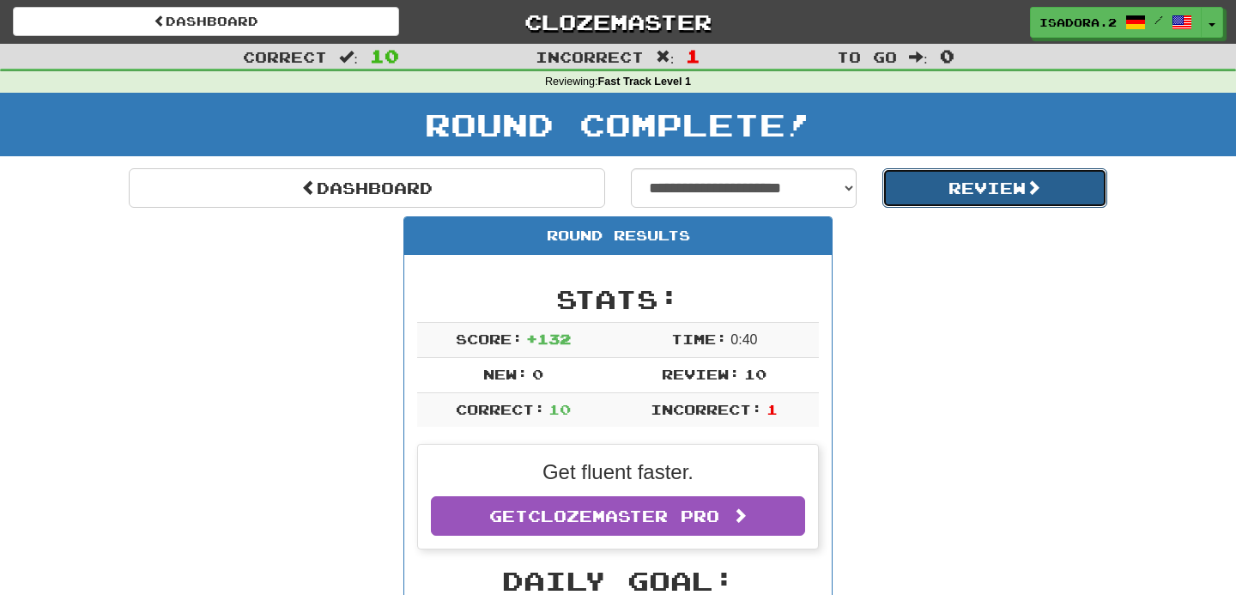
click at [986, 175] on button "Review" at bounding box center [996, 187] width 226 height 39
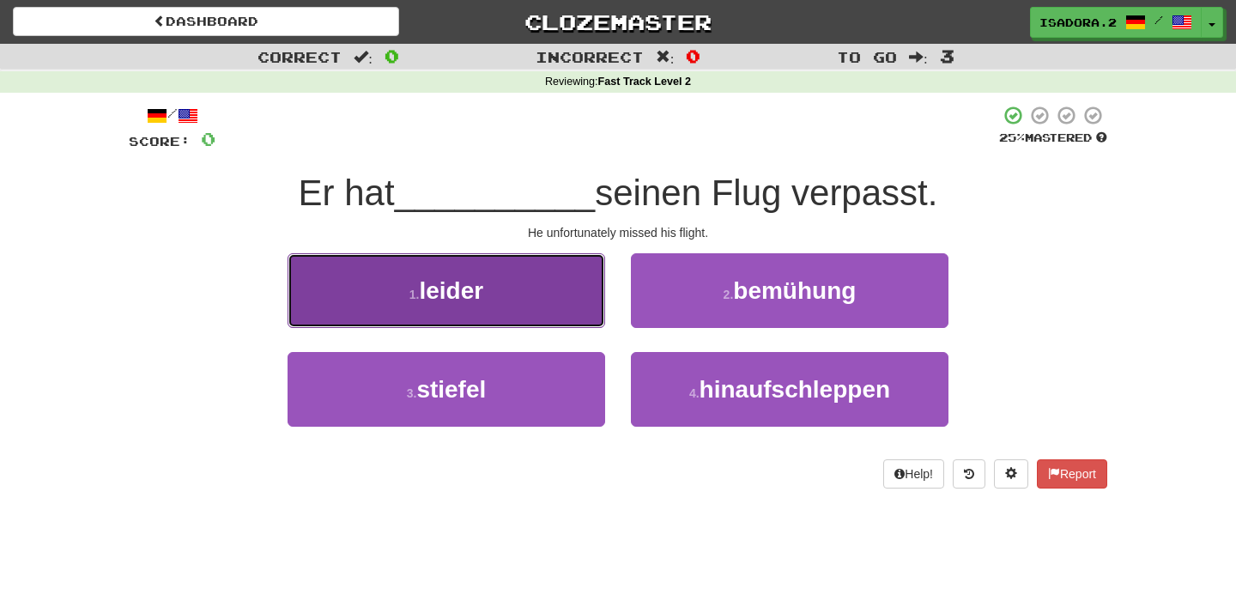
click at [512, 310] on button "1 . leider" at bounding box center [447, 290] width 318 height 75
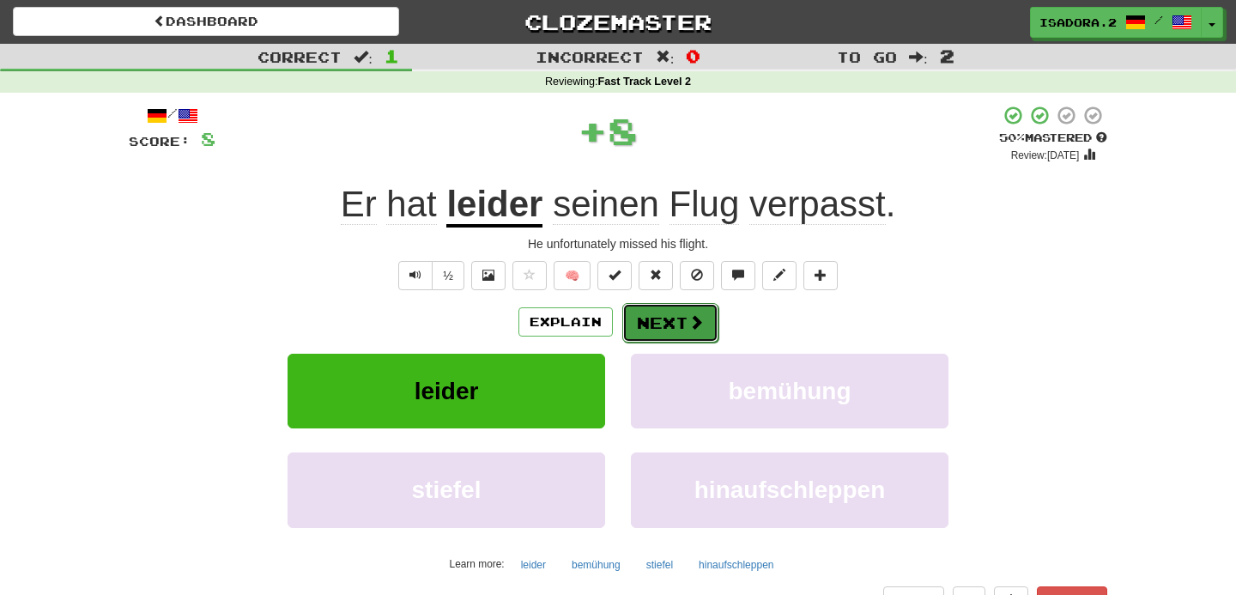
click at [647, 329] on button "Next" at bounding box center [670, 322] width 96 height 39
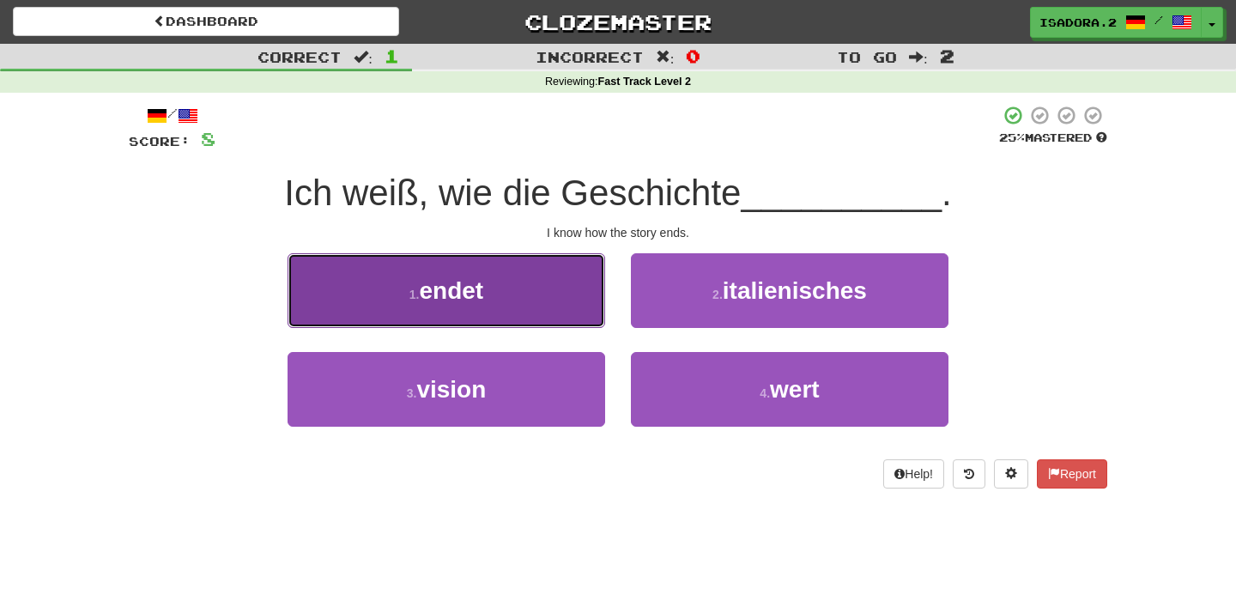
click at [570, 314] on button "1 . endet" at bounding box center [447, 290] width 318 height 75
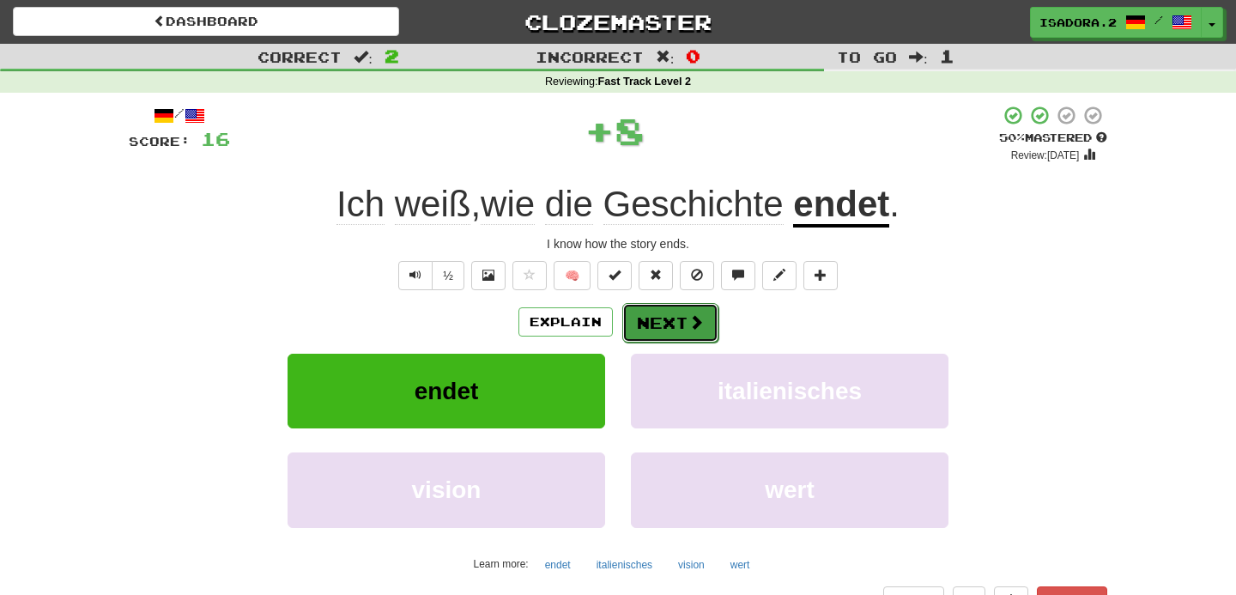
click at [676, 320] on button "Next" at bounding box center [670, 322] width 96 height 39
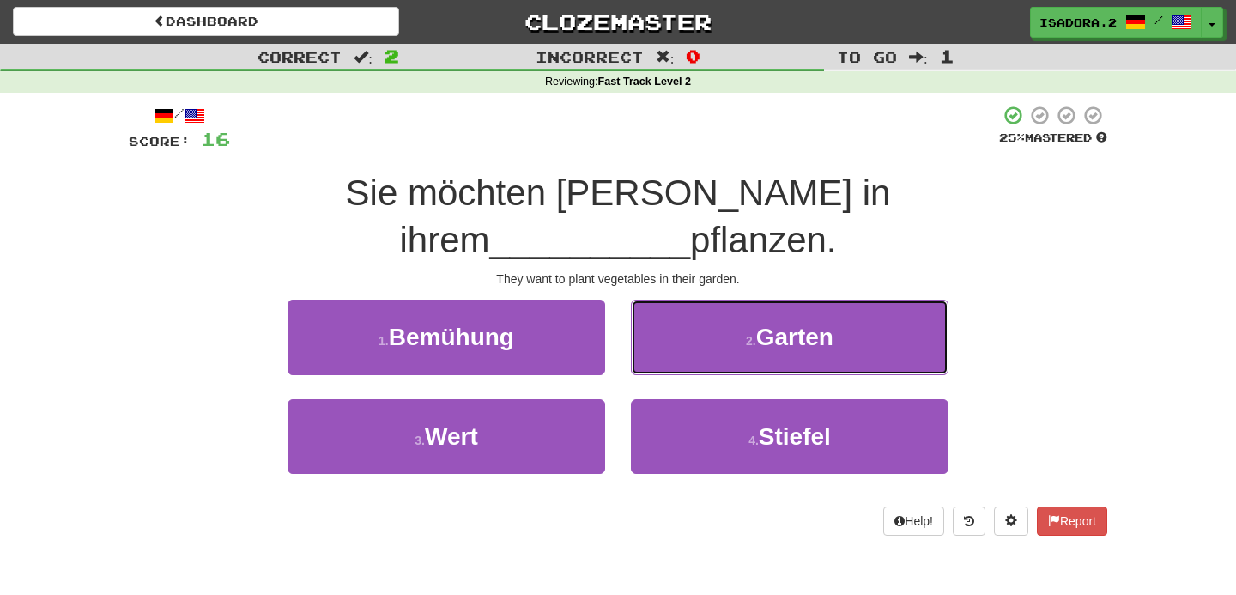
click at [676, 320] on button "2 . Garten" at bounding box center [790, 337] width 318 height 75
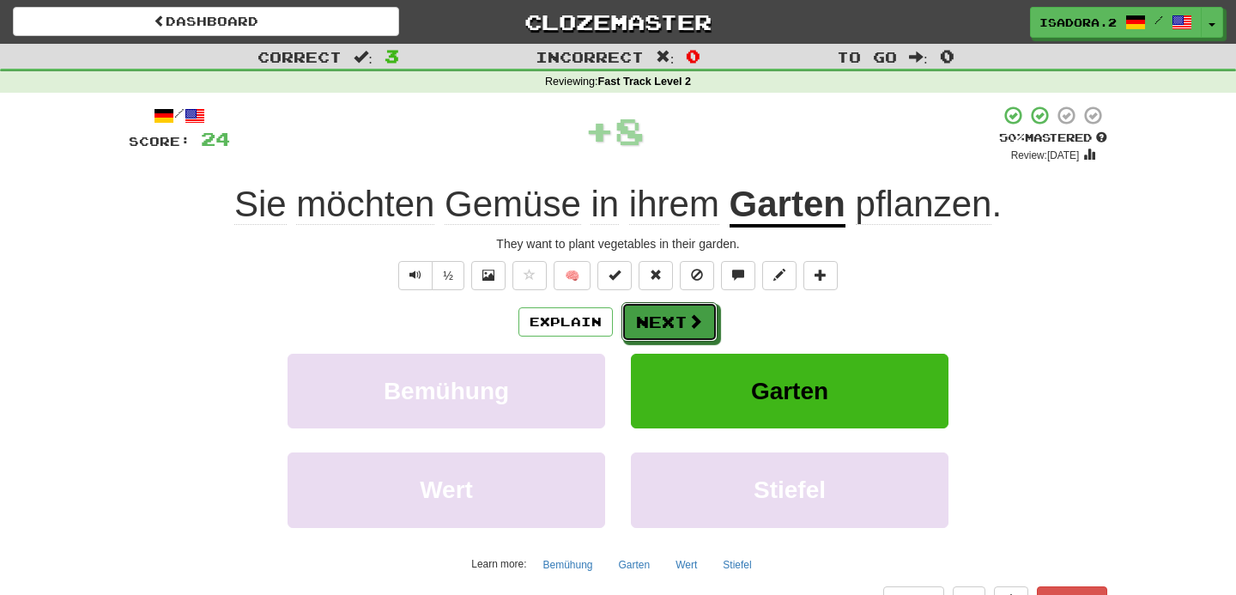
click at [676, 320] on button "Next" at bounding box center [670, 321] width 96 height 39
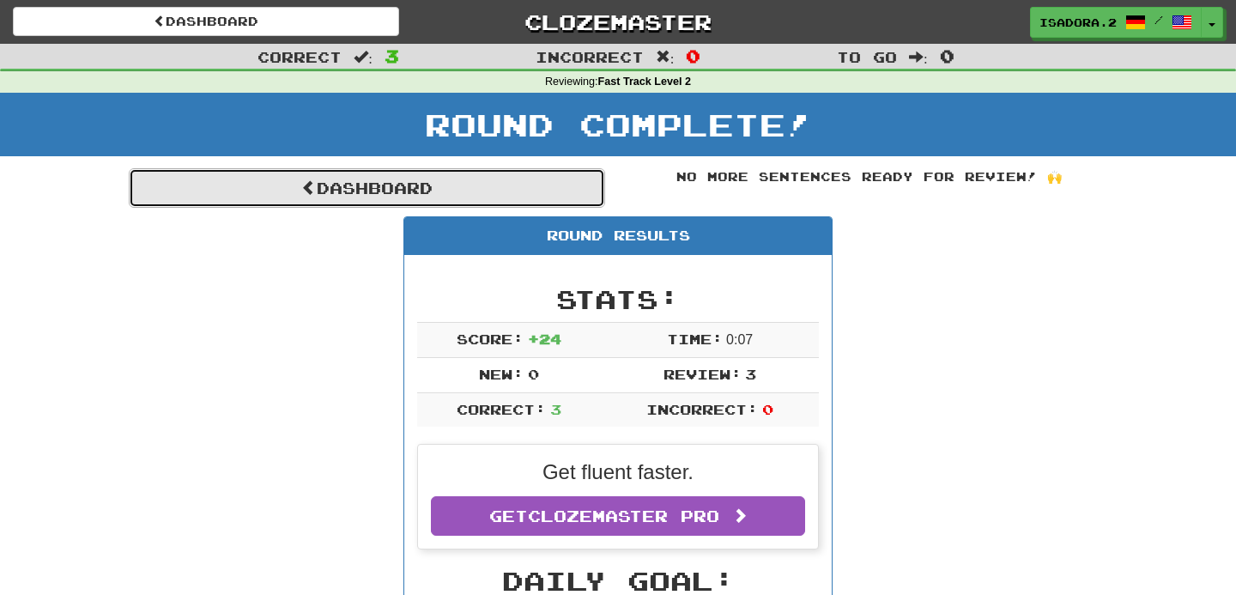
click at [344, 196] on link "Dashboard" at bounding box center [367, 187] width 477 height 39
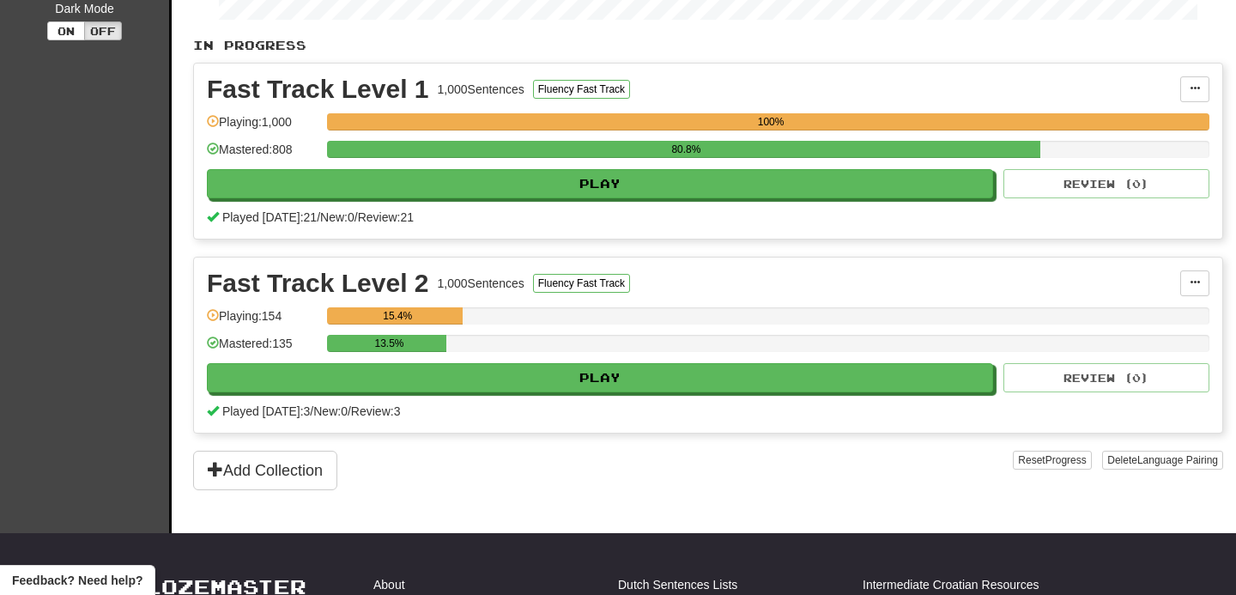
scroll to position [368, 0]
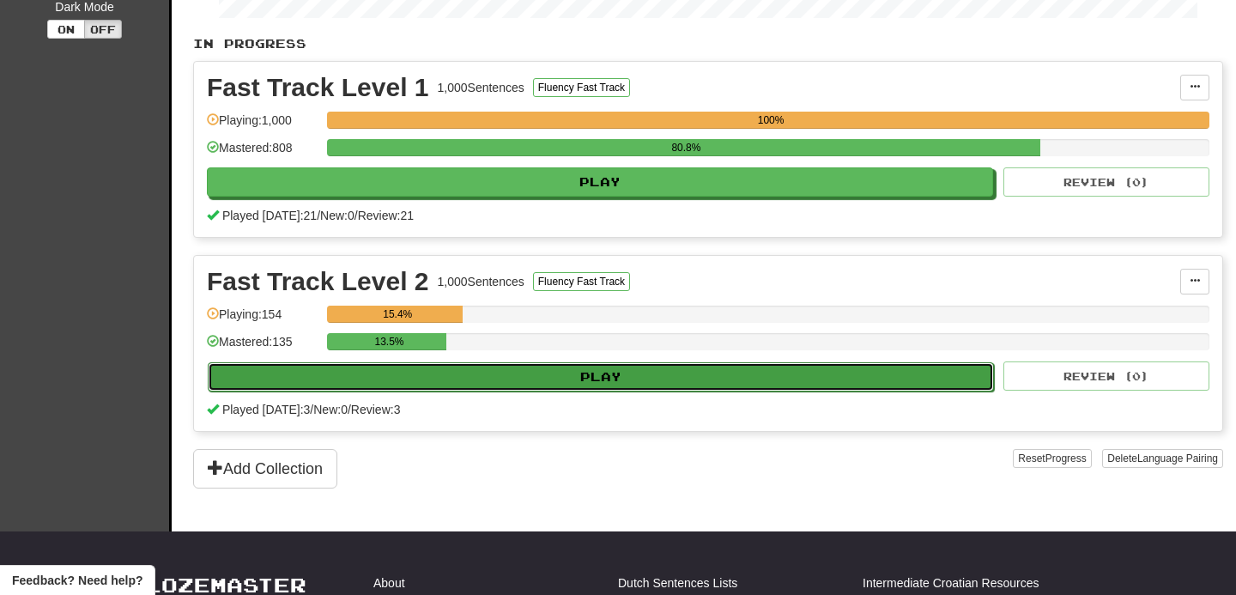
click at [628, 379] on button "Play" at bounding box center [601, 376] width 786 height 29
select select "**"
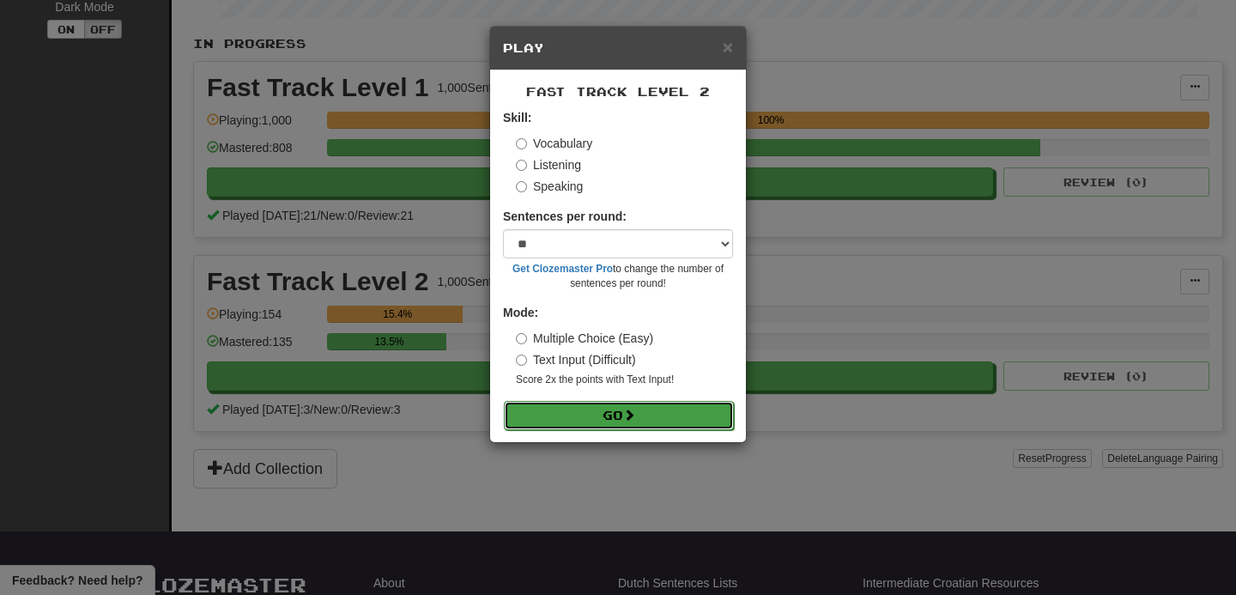
click at [619, 416] on button "Go" at bounding box center [619, 415] width 230 height 29
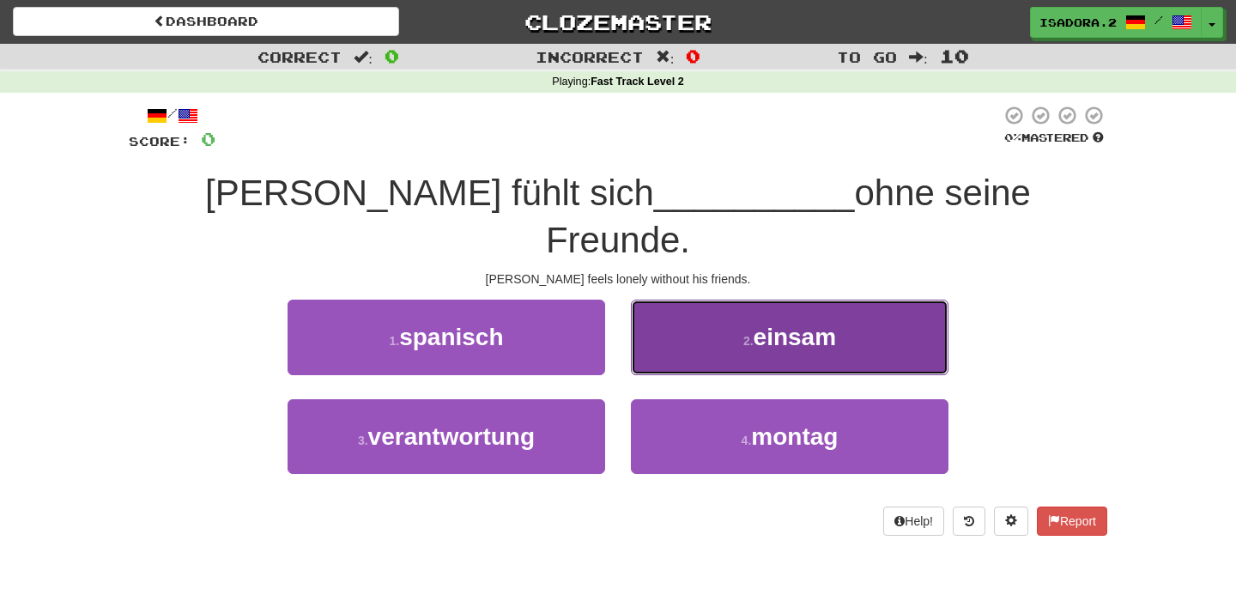
click at [748, 307] on button "2 . einsam" at bounding box center [790, 337] width 318 height 75
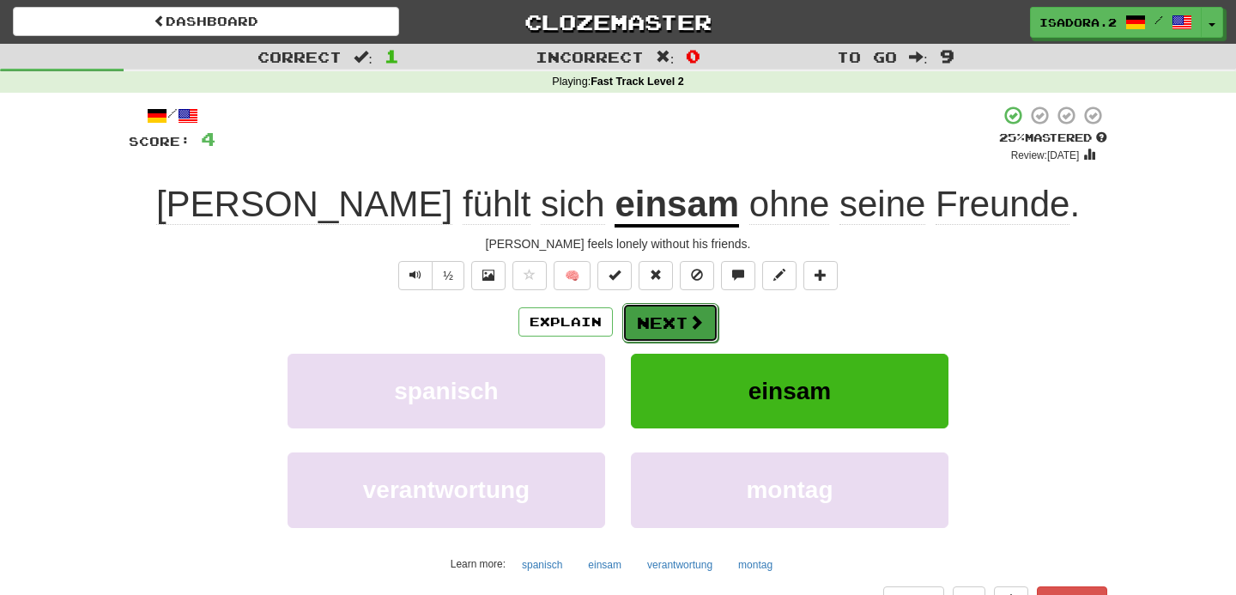
click at [670, 315] on button "Next" at bounding box center [670, 322] width 96 height 39
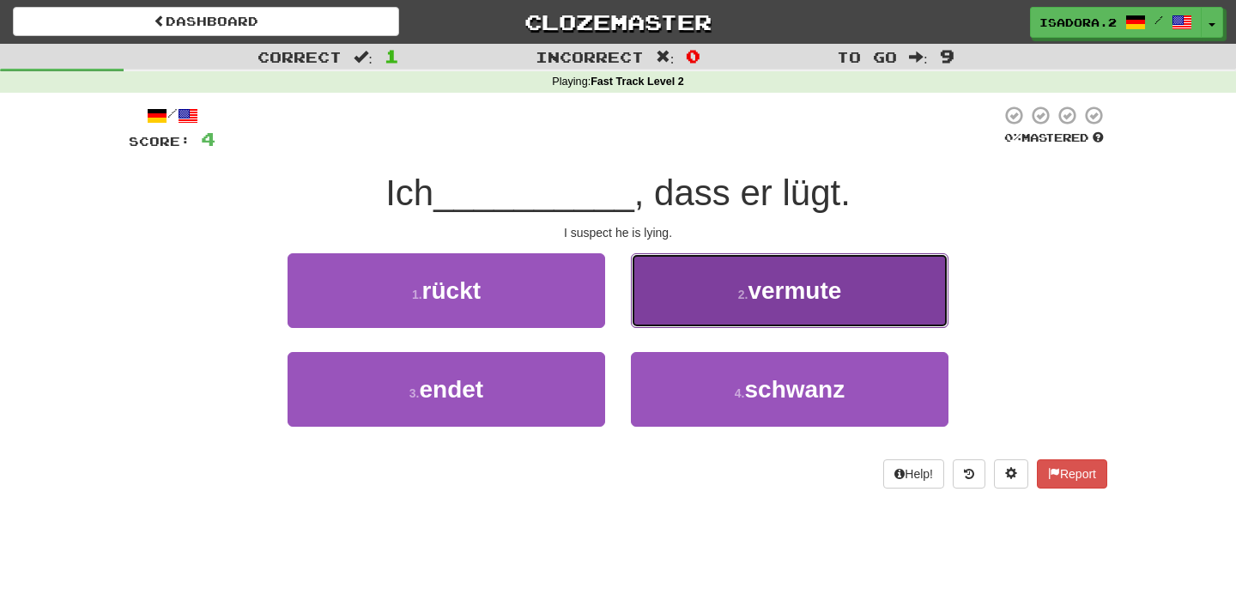
click at [735, 294] on button "2 . vermute" at bounding box center [790, 290] width 318 height 75
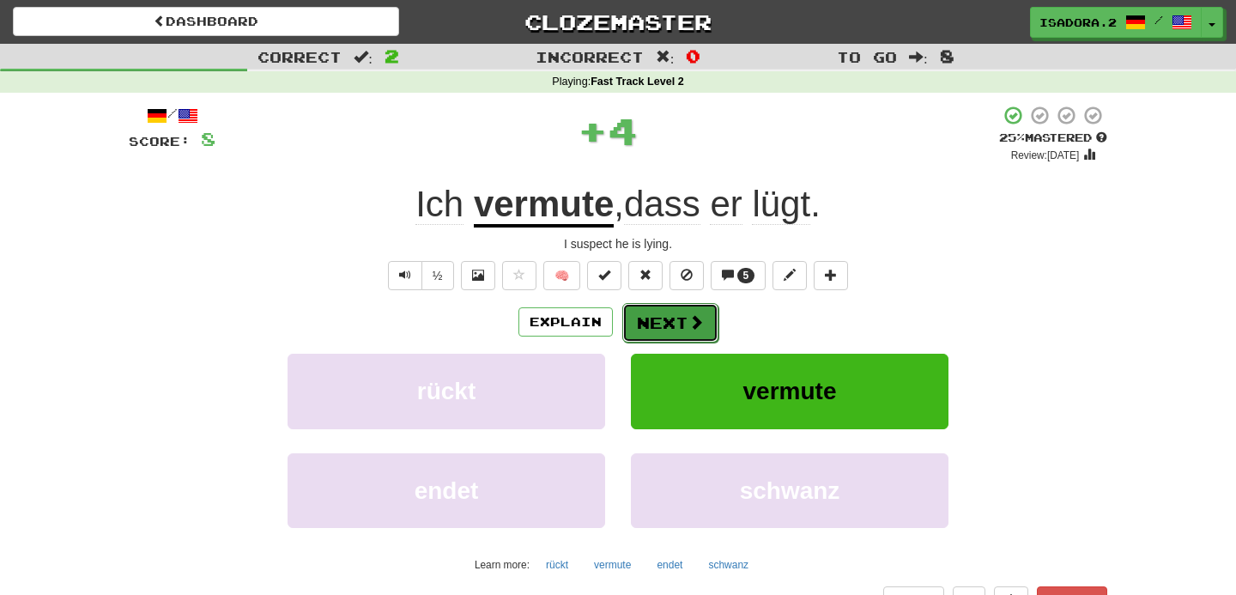
click at [646, 327] on button "Next" at bounding box center [670, 322] width 96 height 39
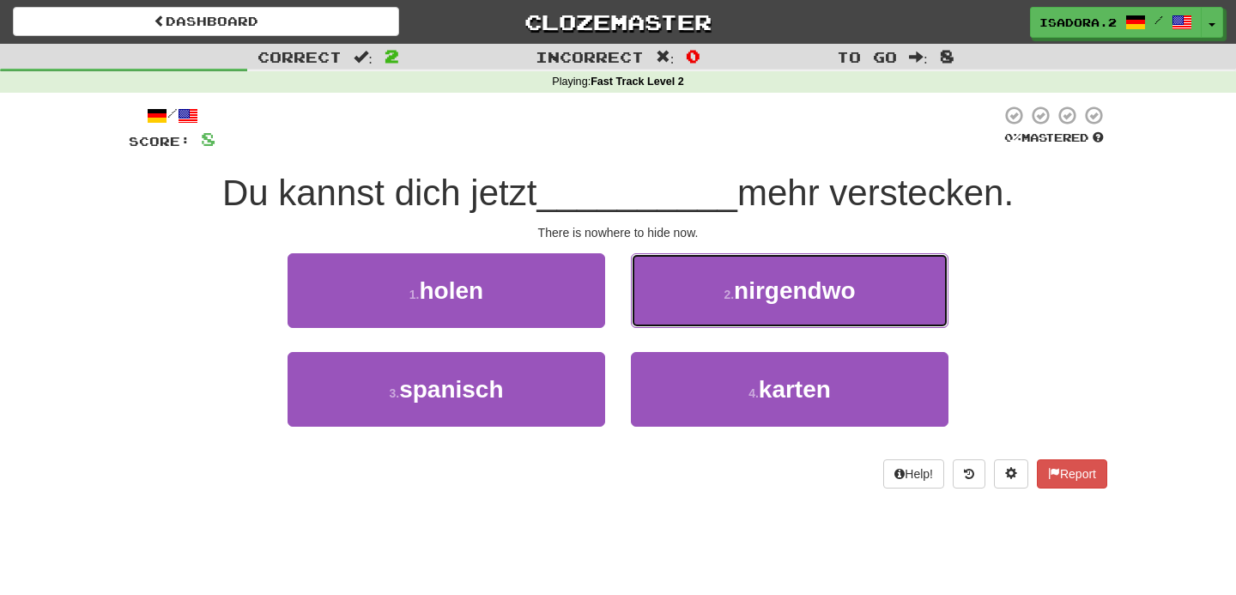
click at [646, 327] on button "2 . nirgendwo" at bounding box center [790, 290] width 318 height 75
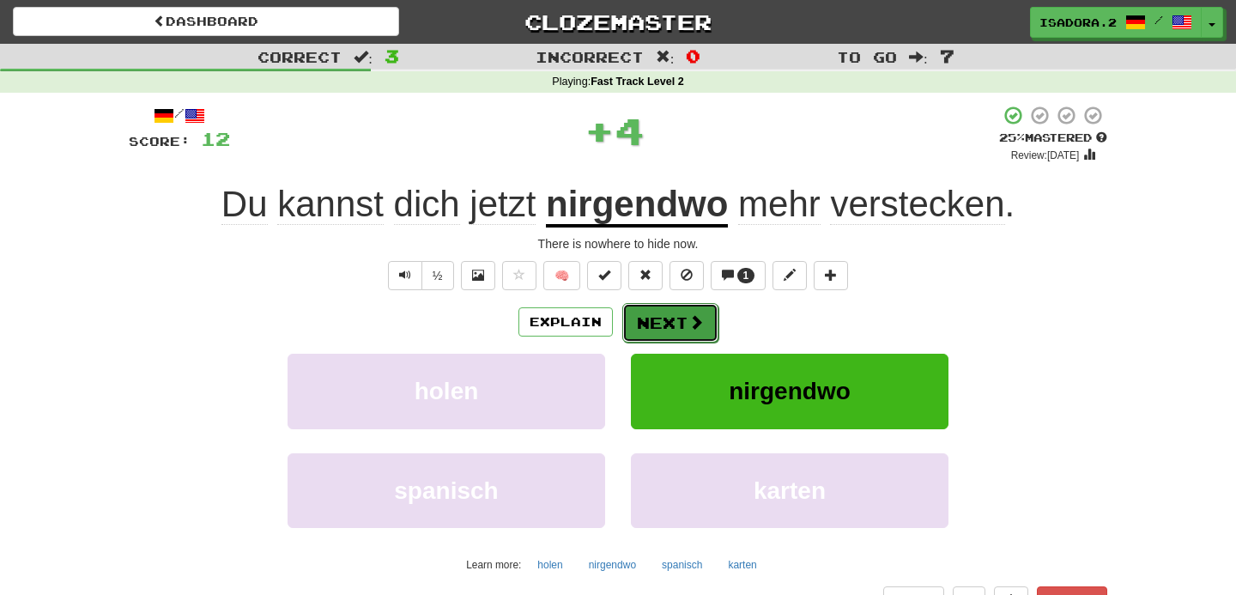
click at [657, 321] on button "Next" at bounding box center [670, 322] width 96 height 39
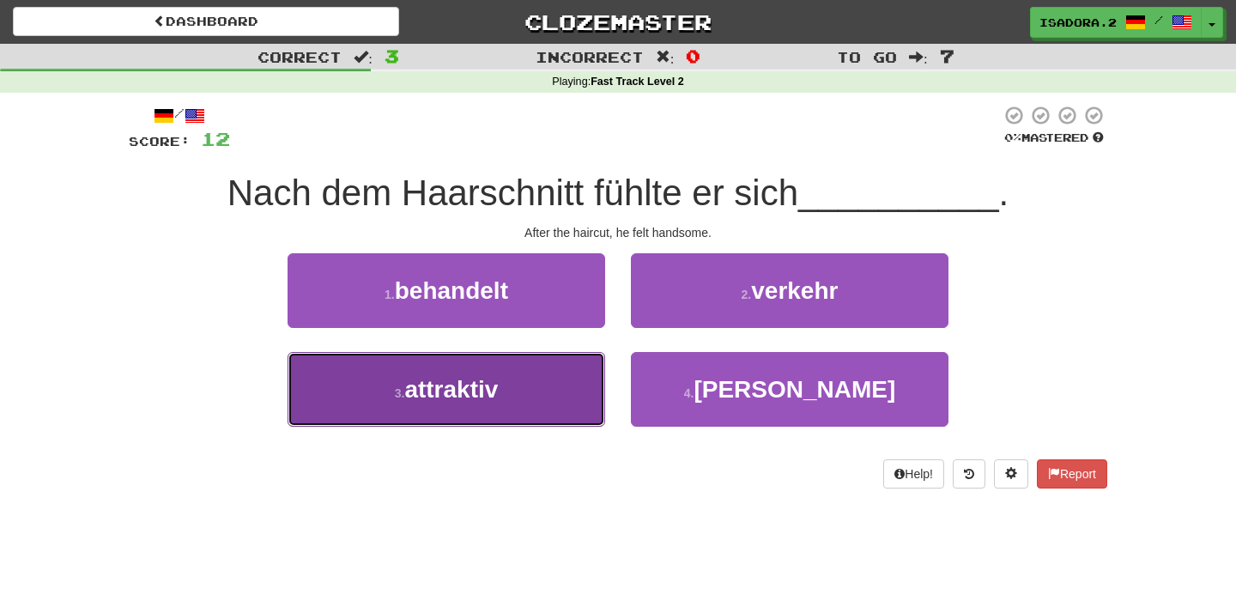
click at [546, 382] on button "3 . attraktiv" at bounding box center [447, 389] width 318 height 75
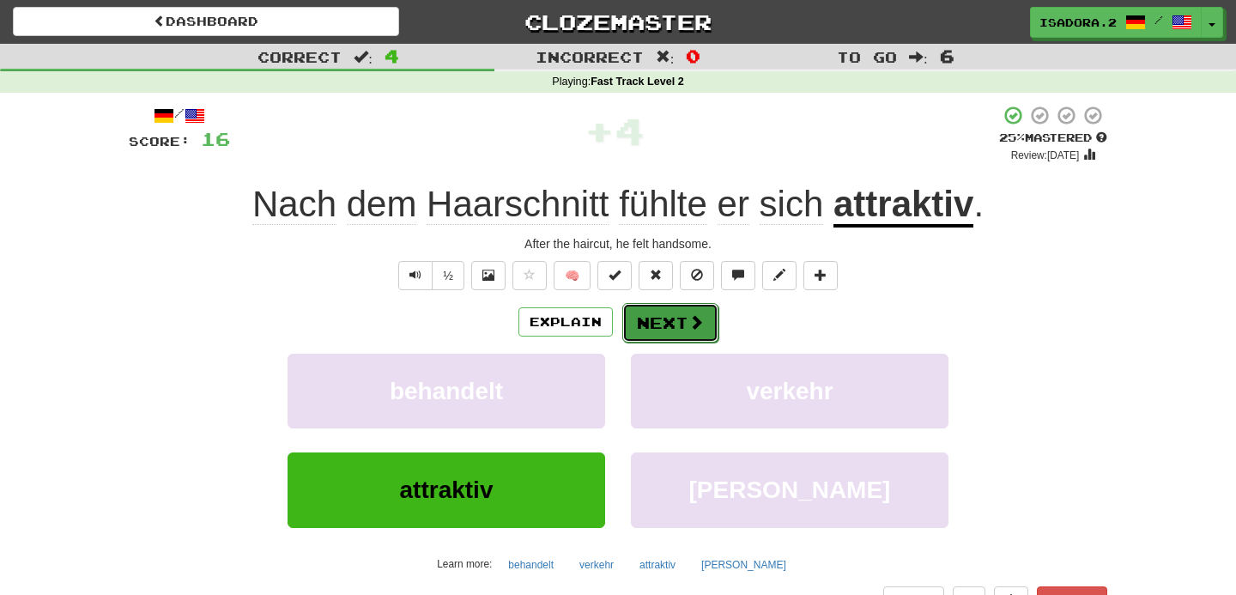
click at [682, 312] on button "Next" at bounding box center [670, 322] width 96 height 39
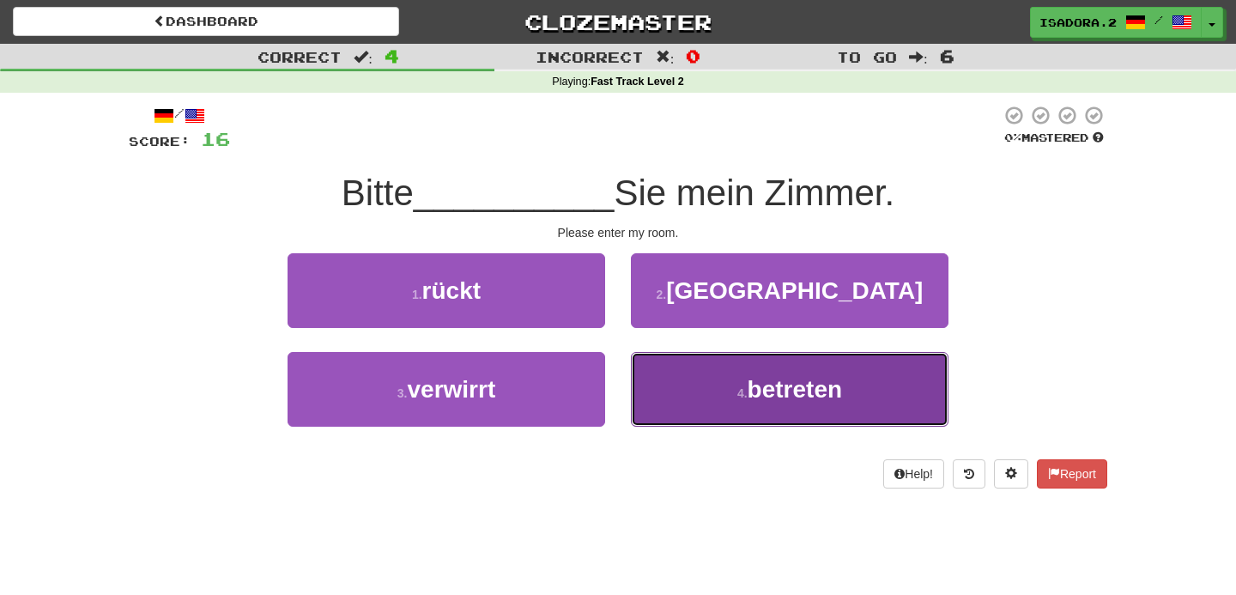
click at [719, 406] on button "4 . betreten" at bounding box center [790, 389] width 318 height 75
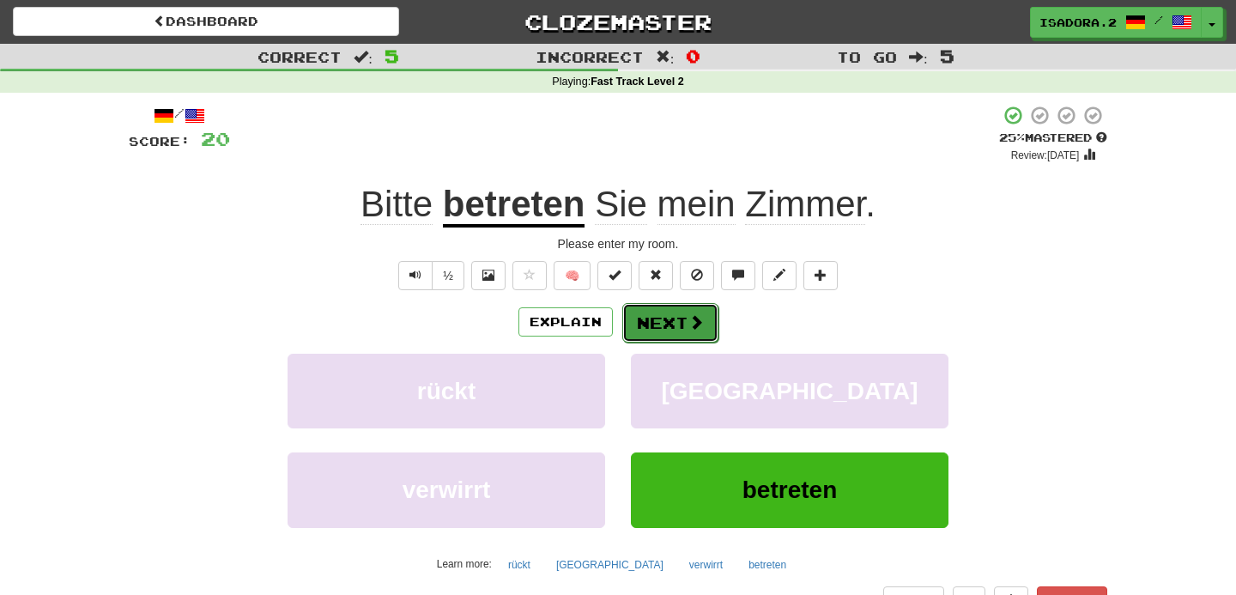
click at [701, 333] on button "Next" at bounding box center [670, 322] width 96 height 39
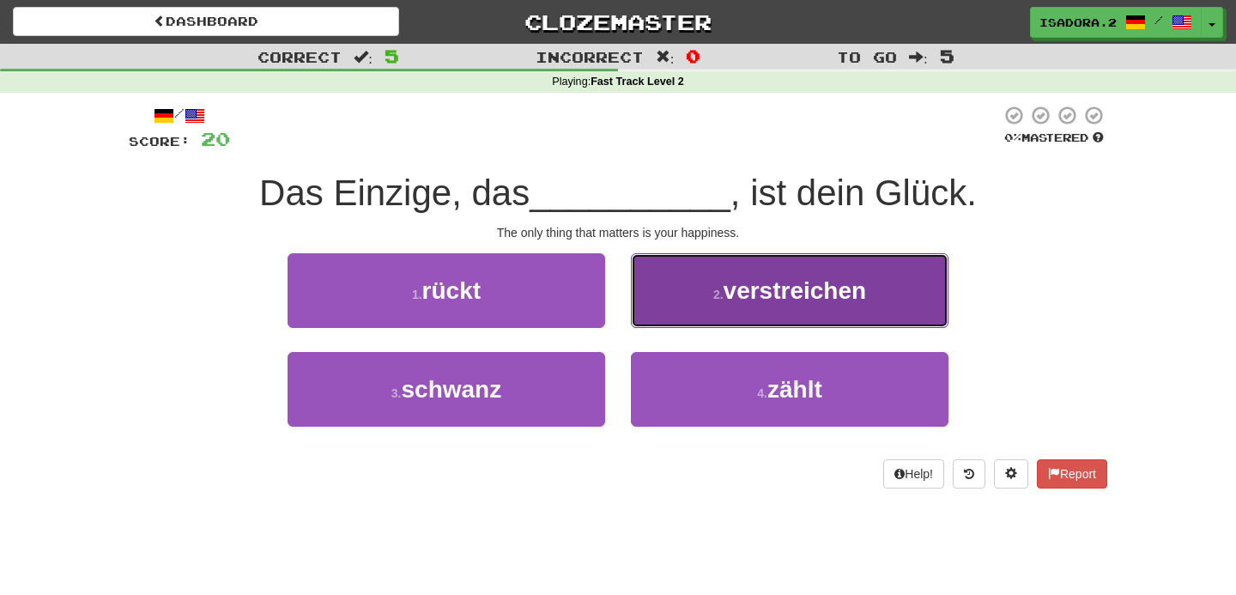
click at [705, 303] on button "2 . verstreichen" at bounding box center [790, 290] width 318 height 75
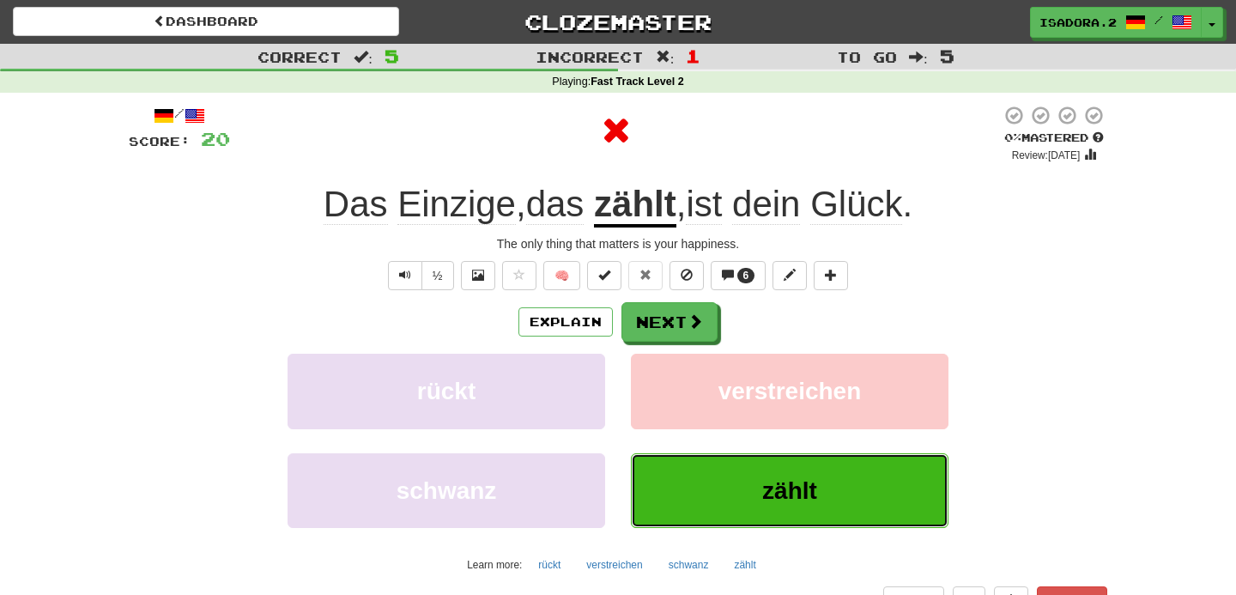
click at [747, 463] on button "zählt" at bounding box center [790, 490] width 318 height 75
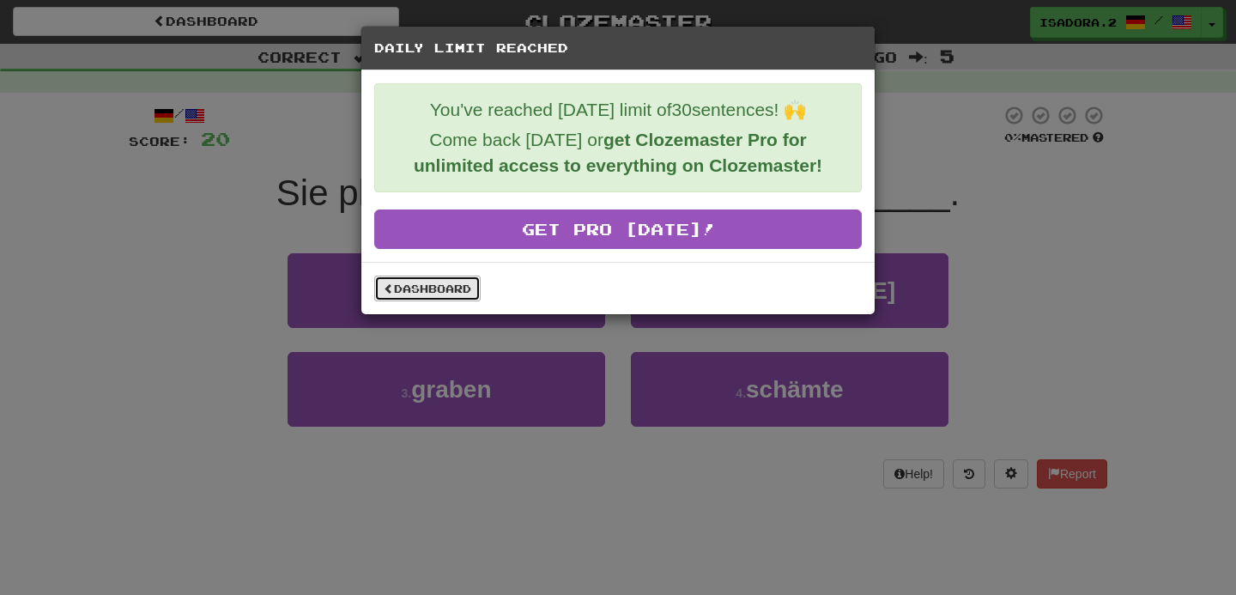
click at [455, 290] on link "Dashboard" at bounding box center [427, 289] width 106 height 26
